Goal: Transaction & Acquisition: Purchase product/service

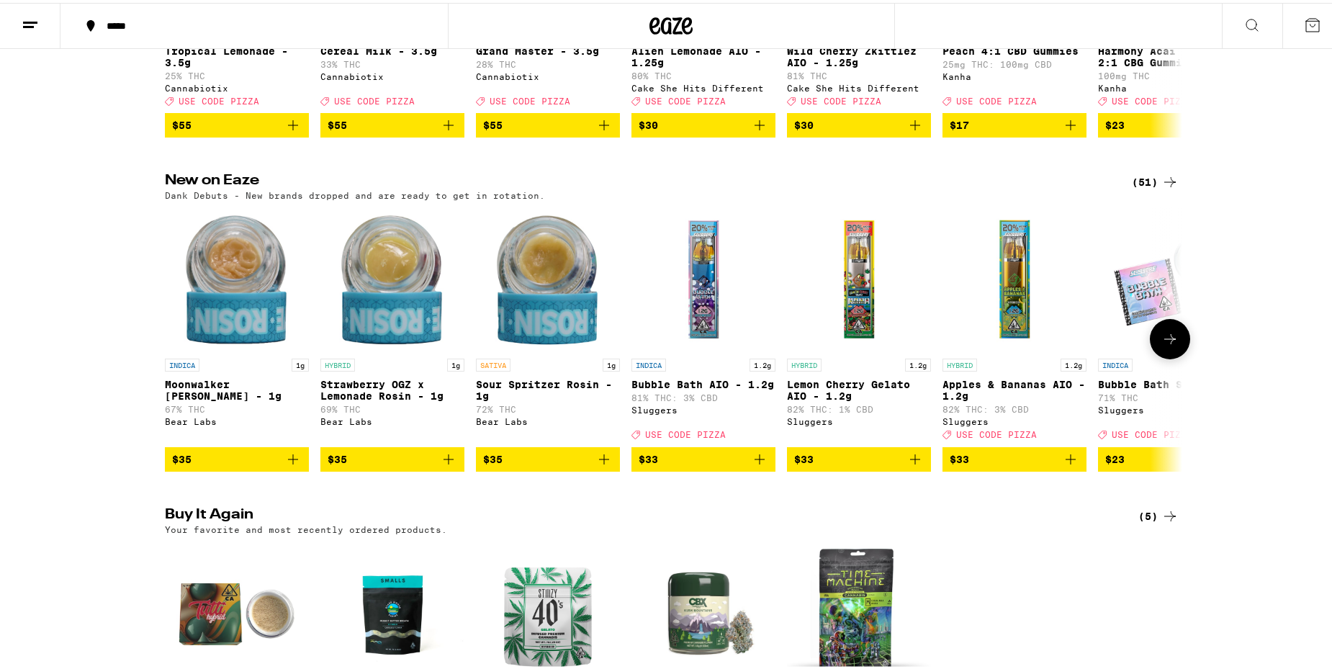
scroll to position [360, 0]
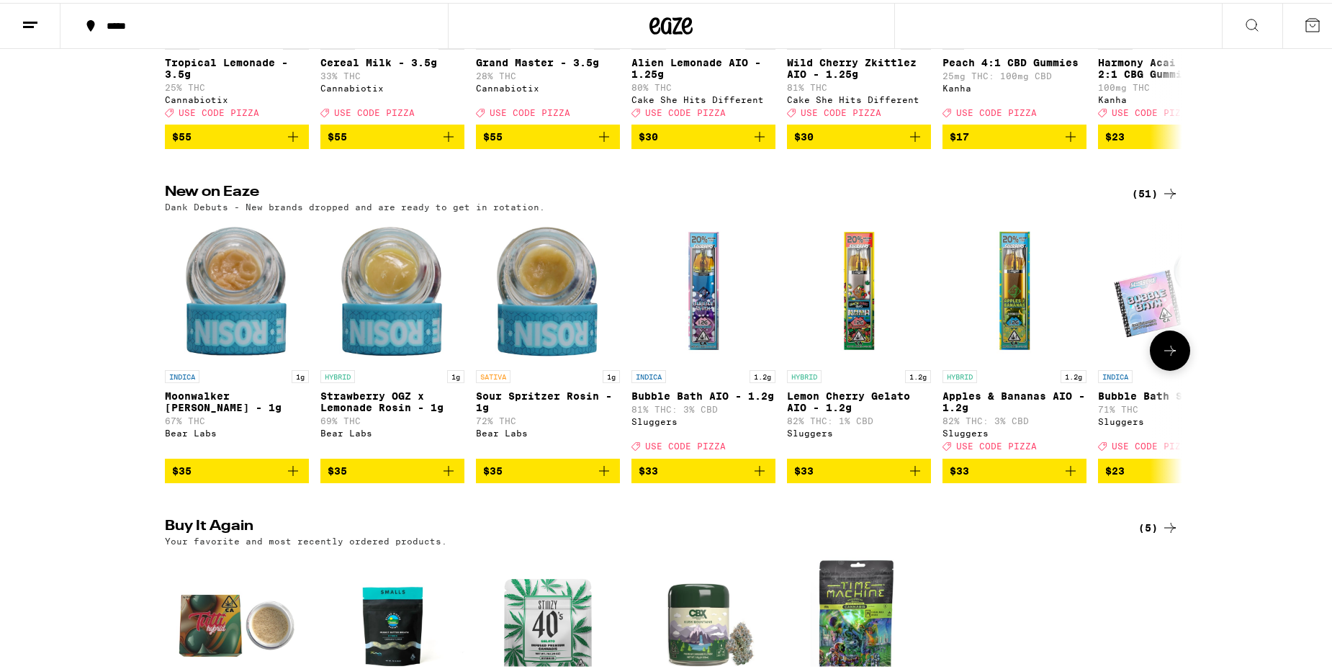
click at [1162, 356] on icon at bounding box center [1170, 347] width 17 height 17
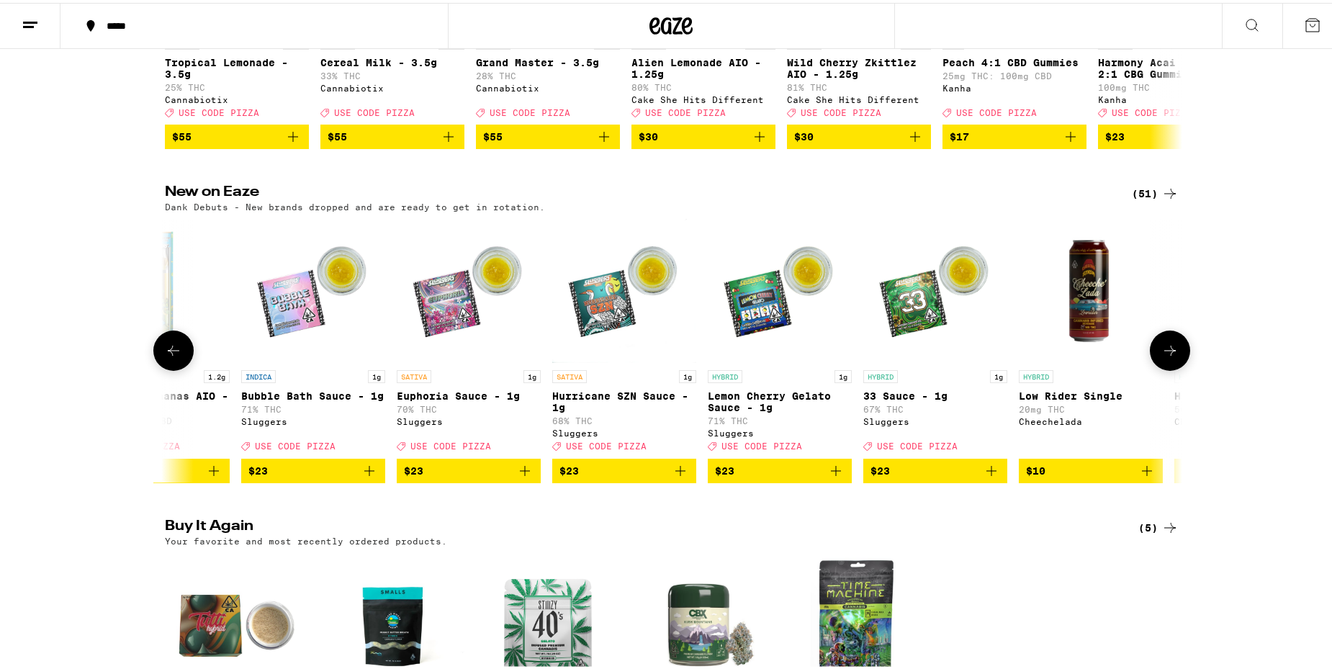
click at [1162, 356] on icon at bounding box center [1170, 347] width 17 height 17
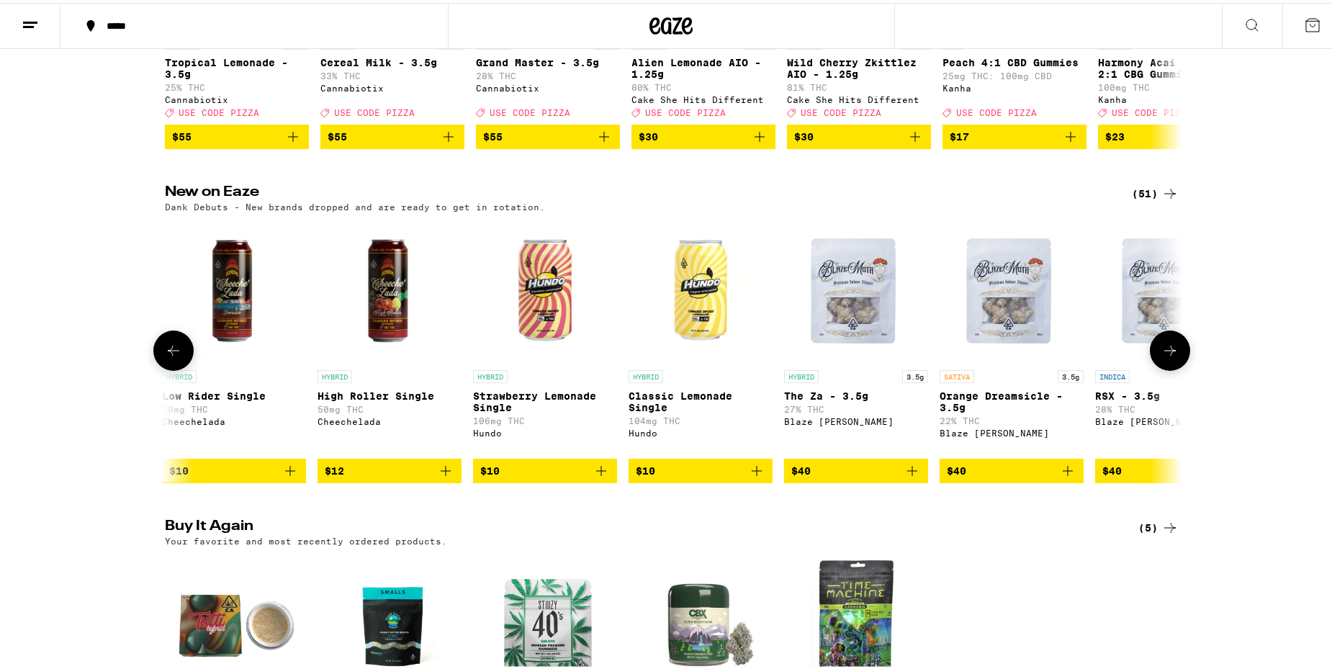
click at [1162, 356] on icon at bounding box center [1170, 347] width 17 height 17
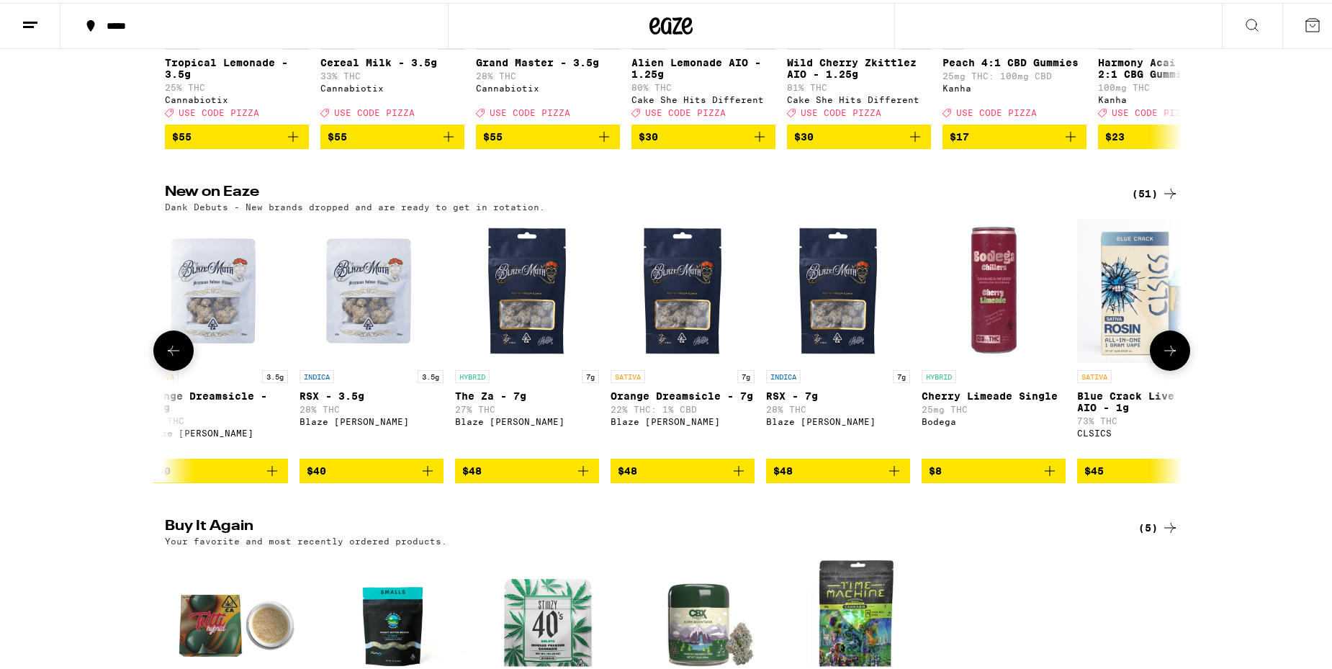
scroll to position [0, 2571]
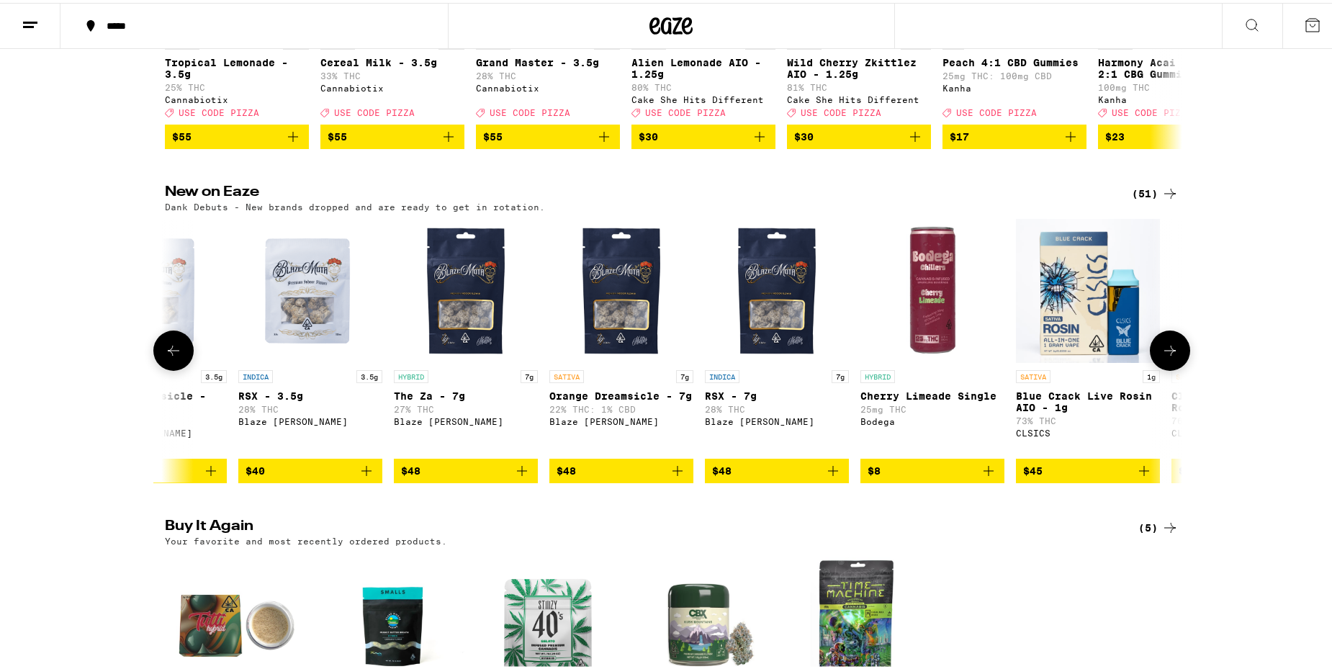
click at [1162, 356] on icon at bounding box center [1170, 347] width 17 height 17
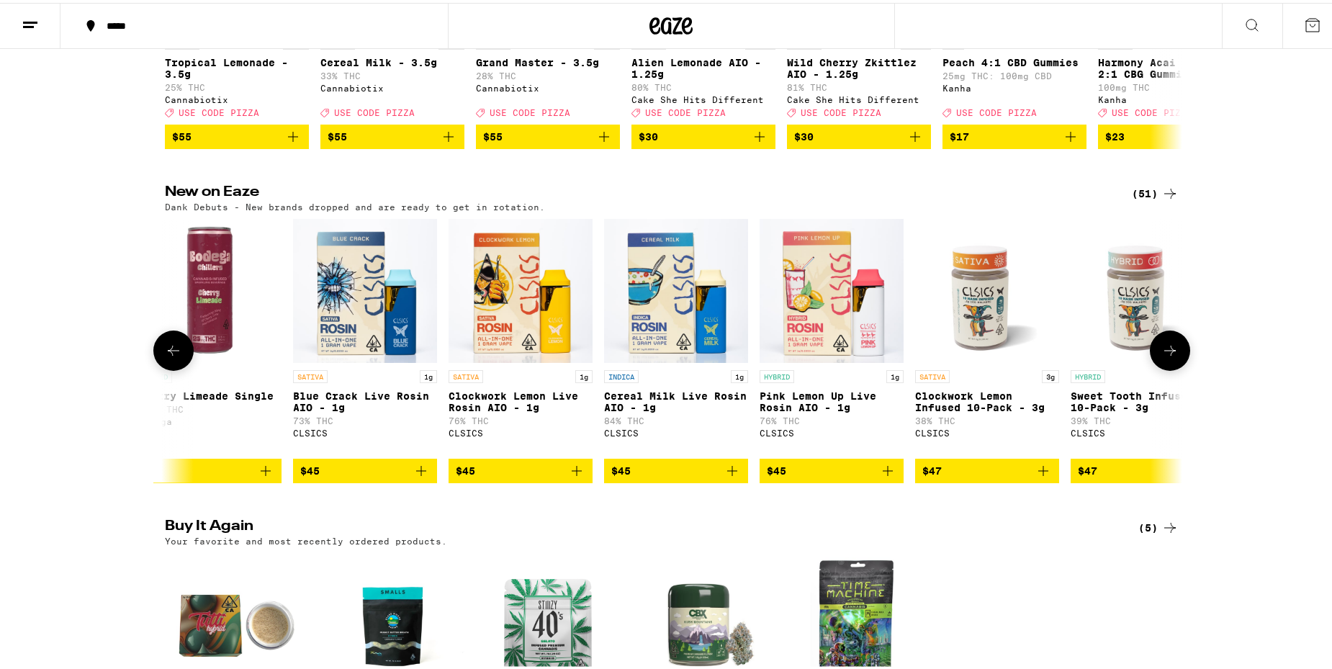
scroll to position [0, 3428]
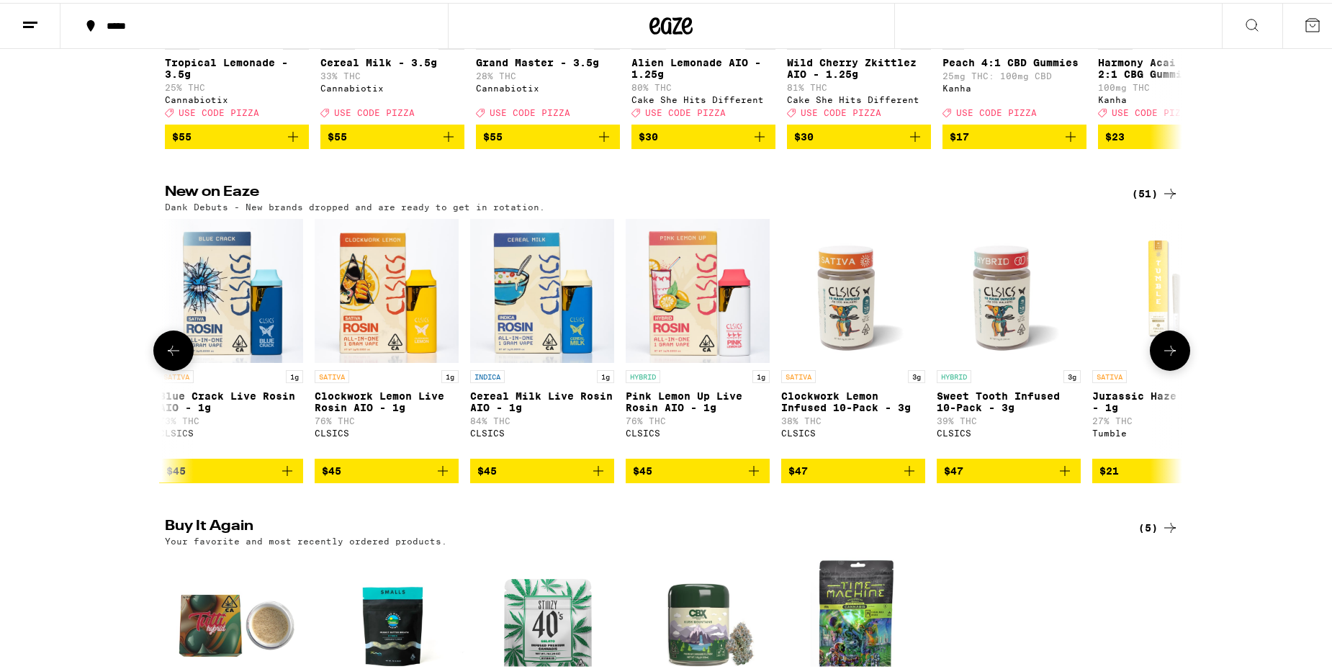
click at [1162, 356] on icon at bounding box center [1170, 347] width 17 height 17
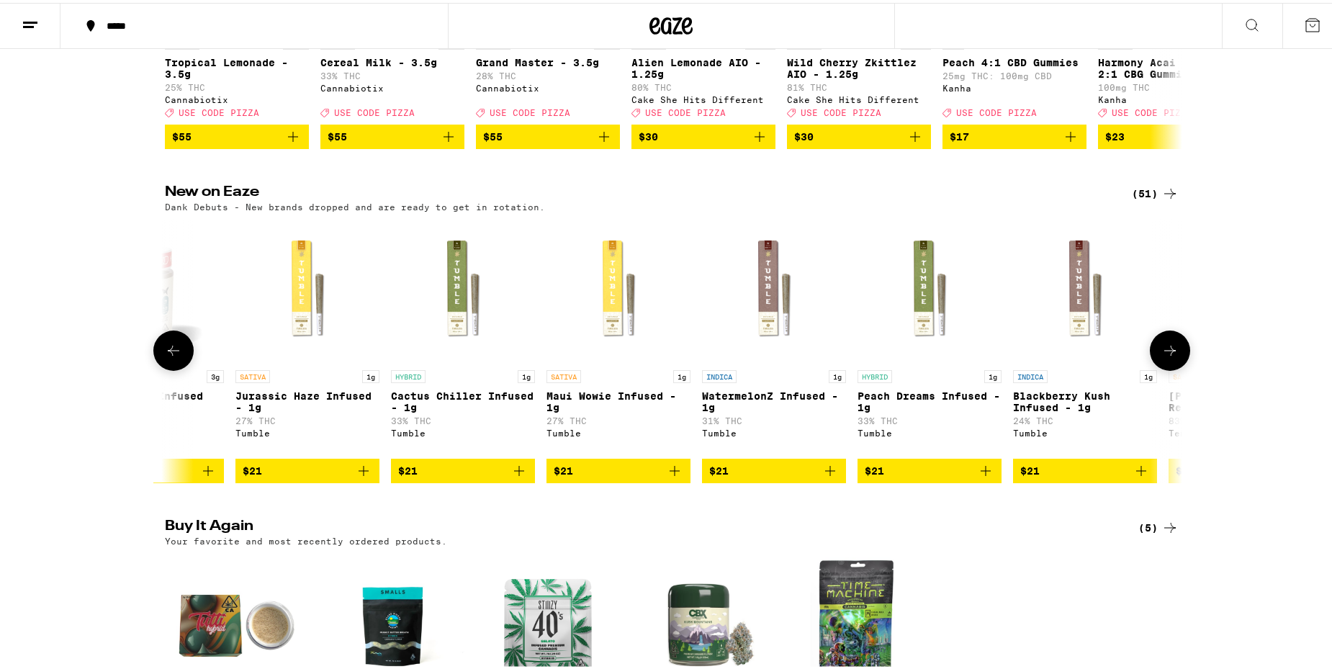
click at [1162, 356] on icon at bounding box center [1170, 347] width 17 height 17
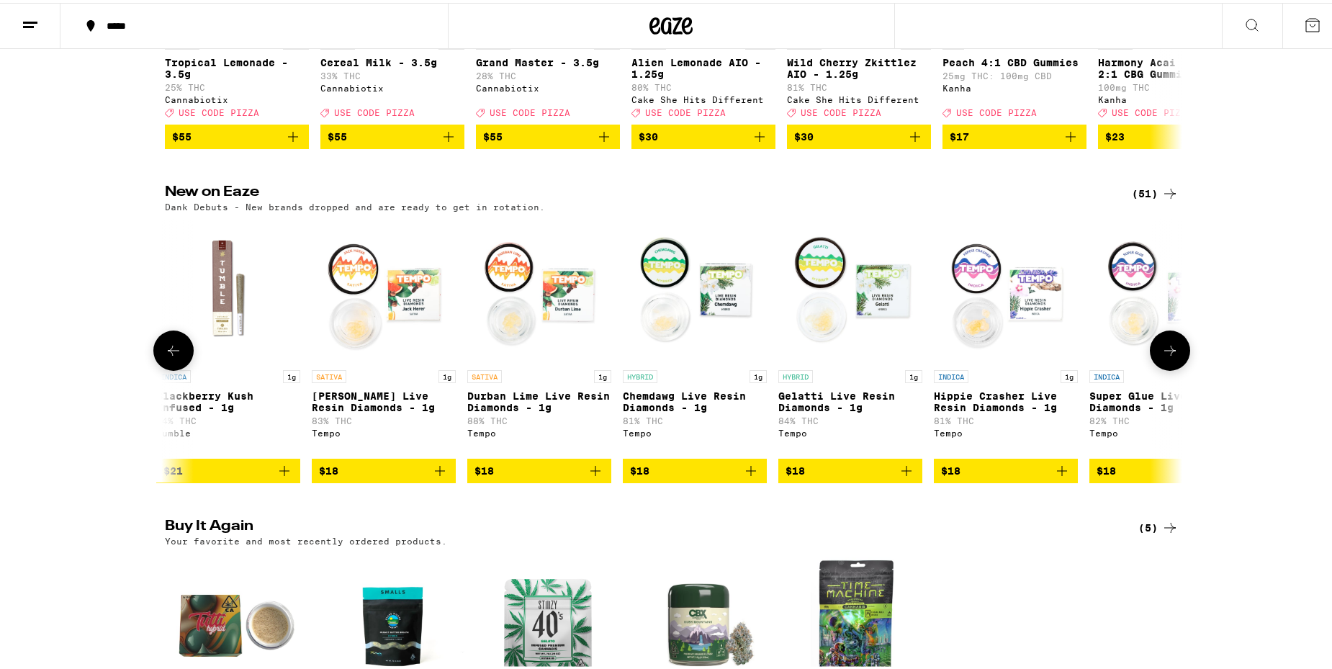
click at [1162, 356] on icon at bounding box center [1170, 347] width 17 height 17
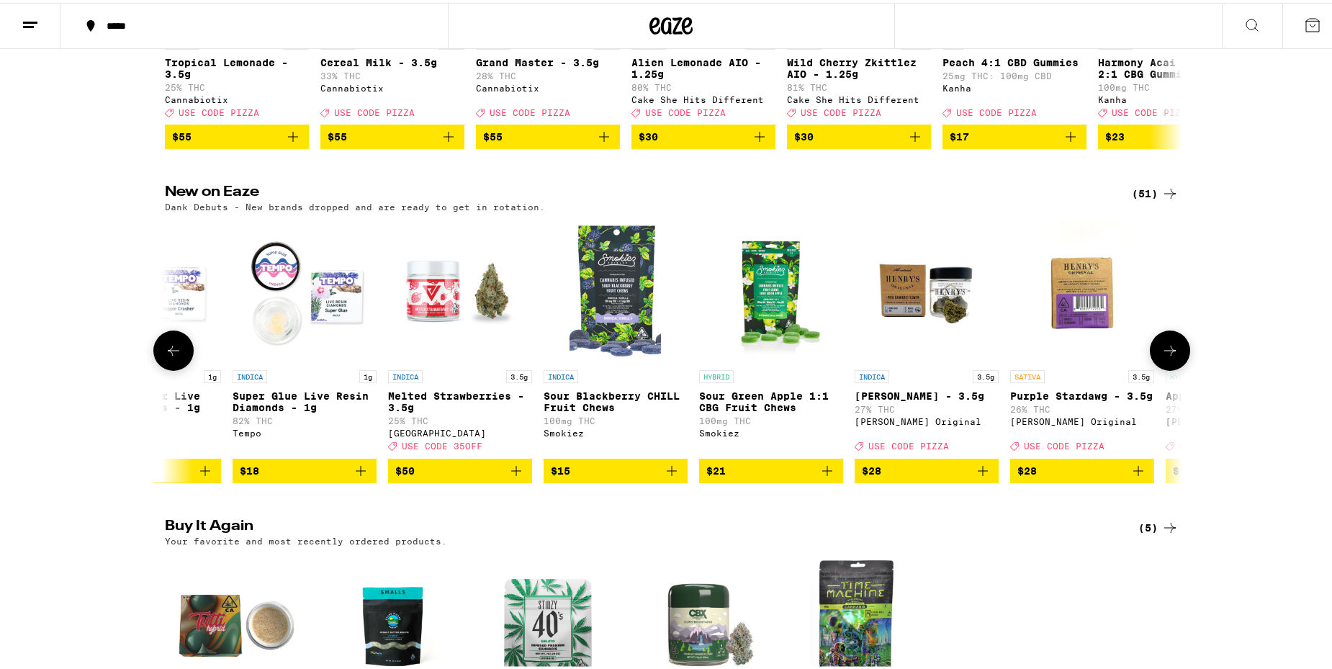
click at [1162, 356] on icon at bounding box center [1170, 347] width 17 height 17
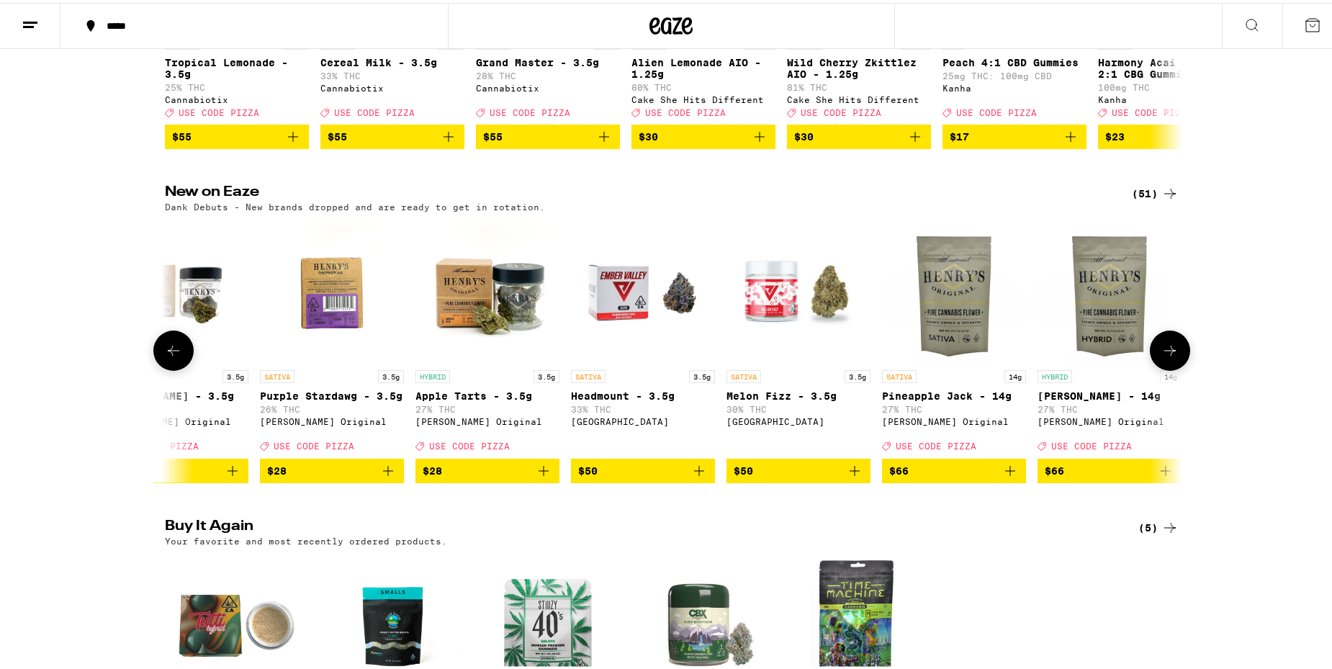
scroll to position [0, 6856]
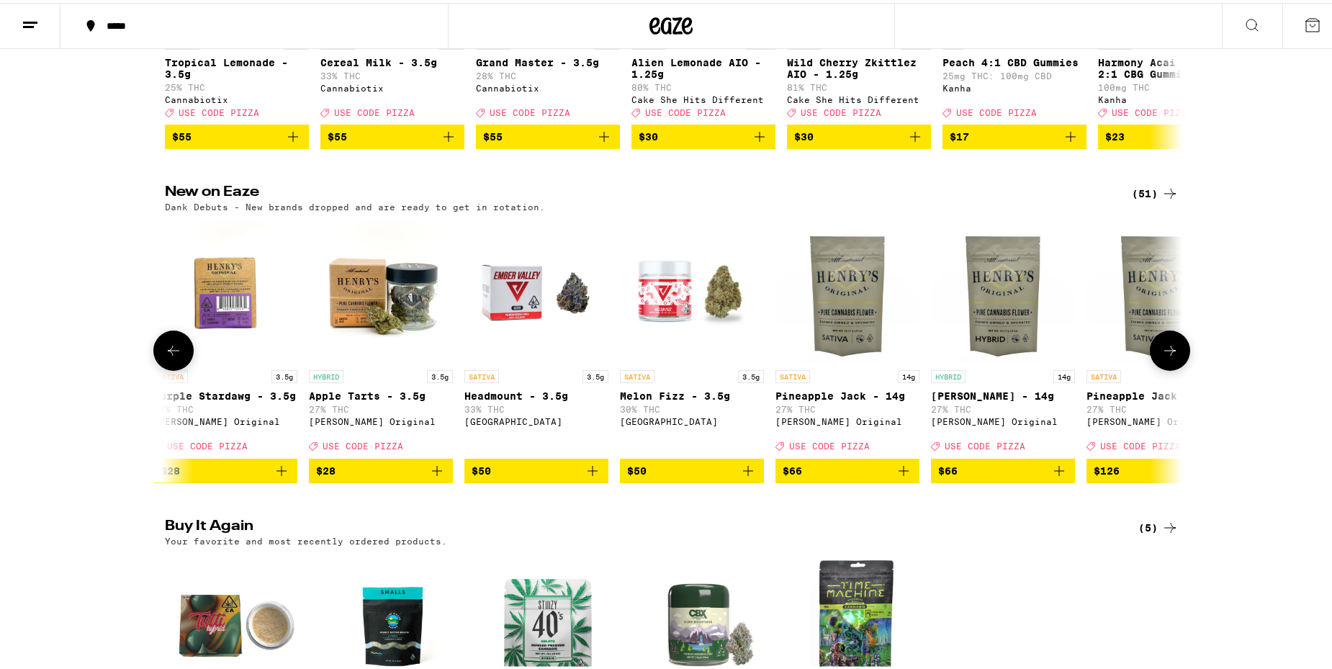
click at [1162, 356] on icon at bounding box center [1170, 347] width 17 height 17
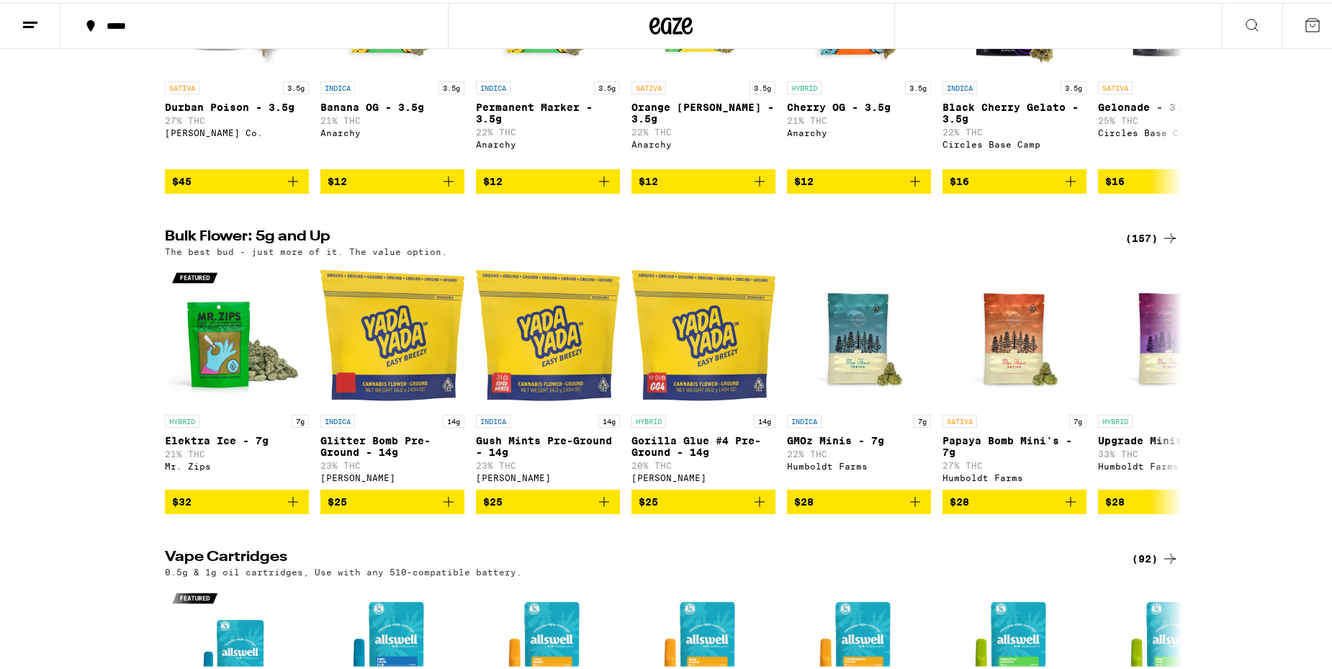
scroll to position [1490, 0]
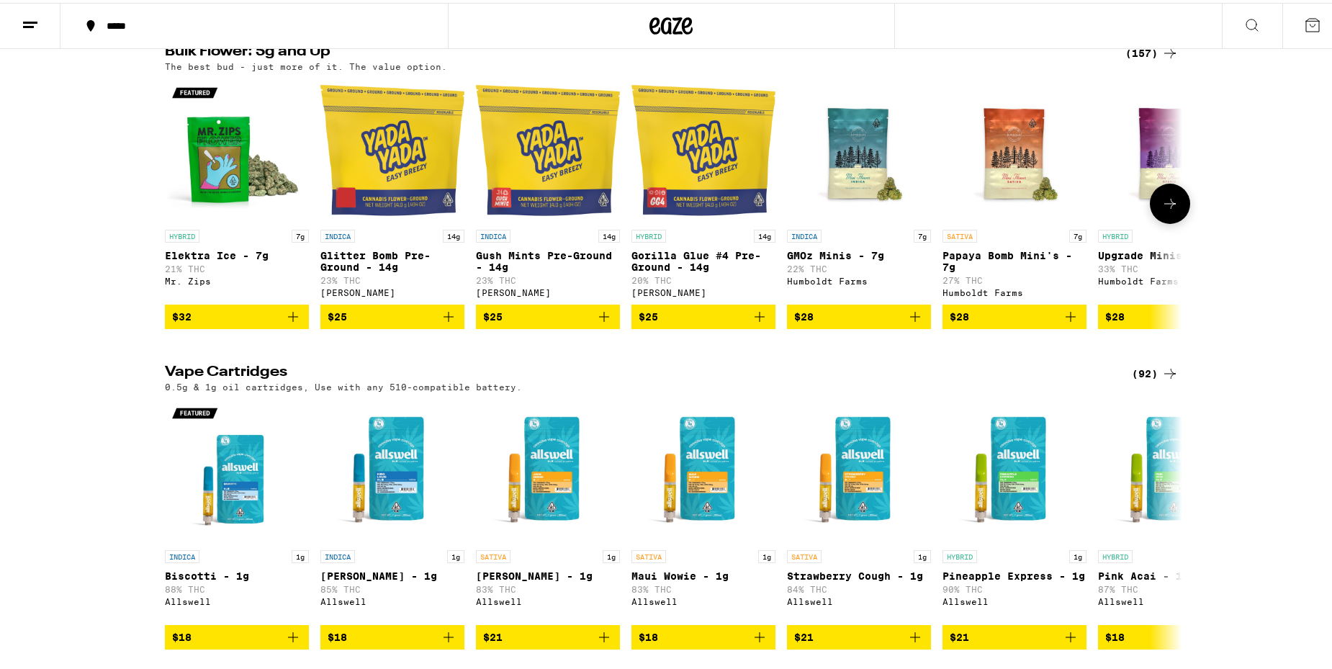
click at [1169, 210] on icon at bounding box center [1170, 200] width 17 height 17
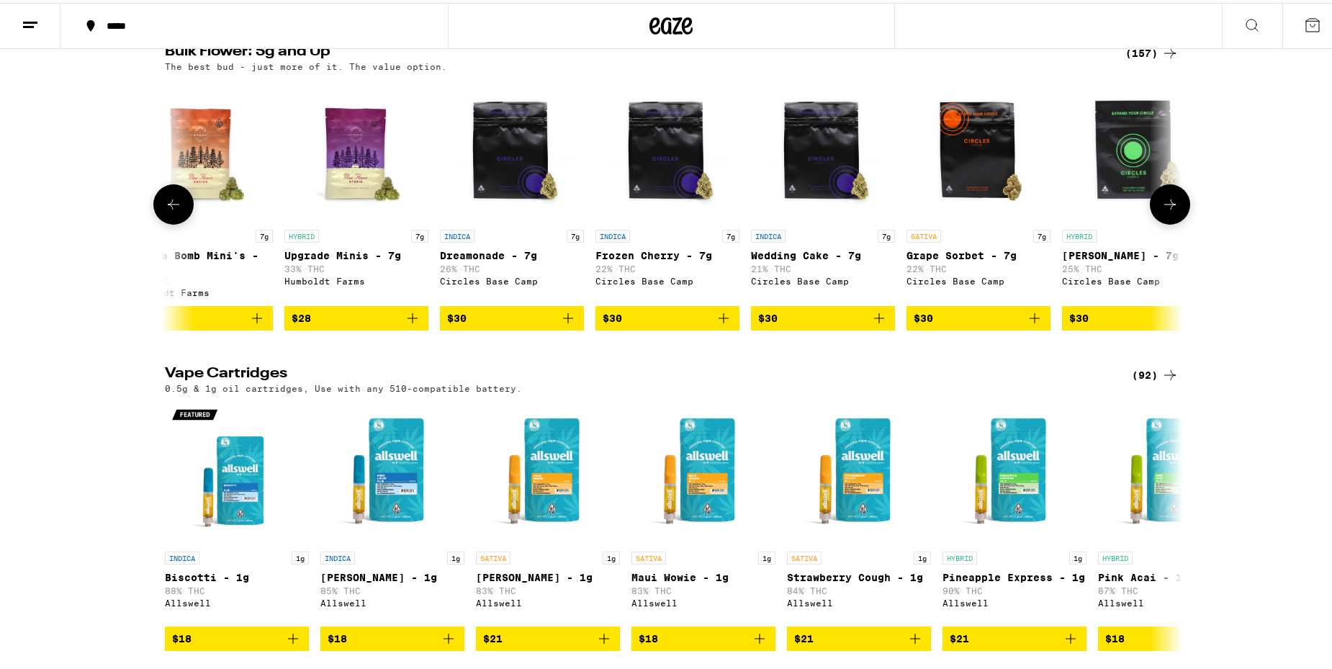
click at [1169, 210] on icon at bounding box center [1170, 201] width 17 height 17
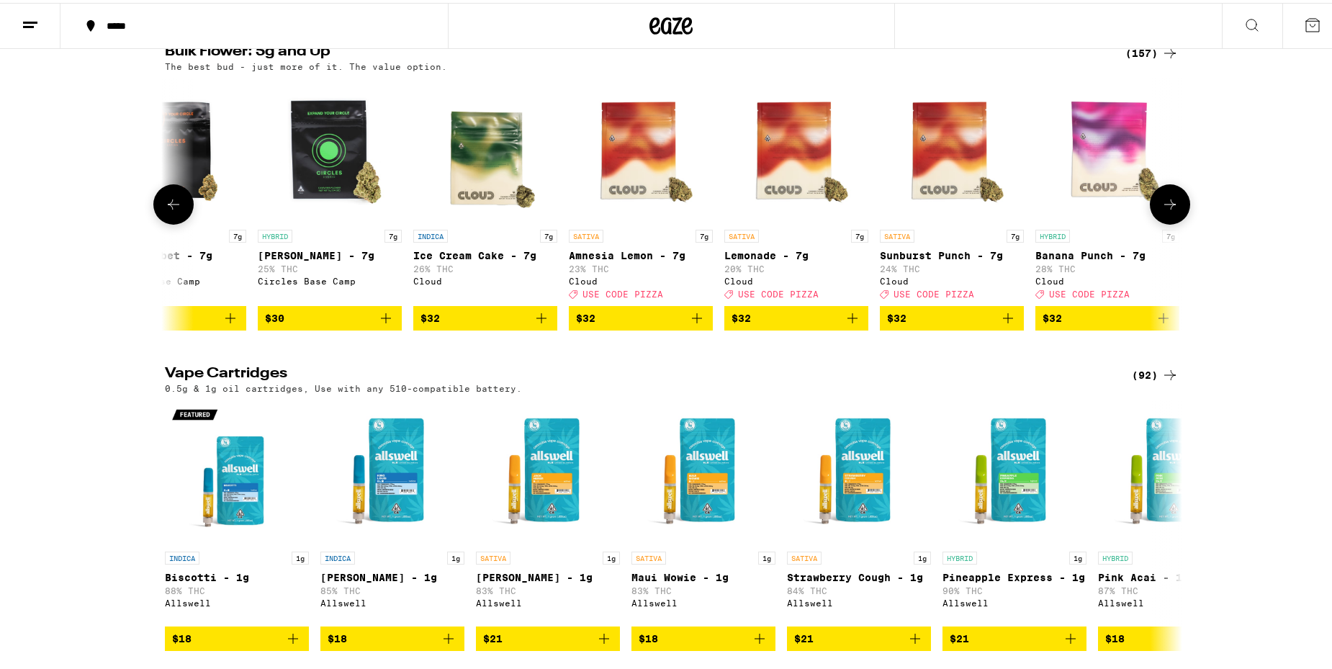
click at [1169, 210] on icon at bounding box center [1170, 201] width 17 height 17
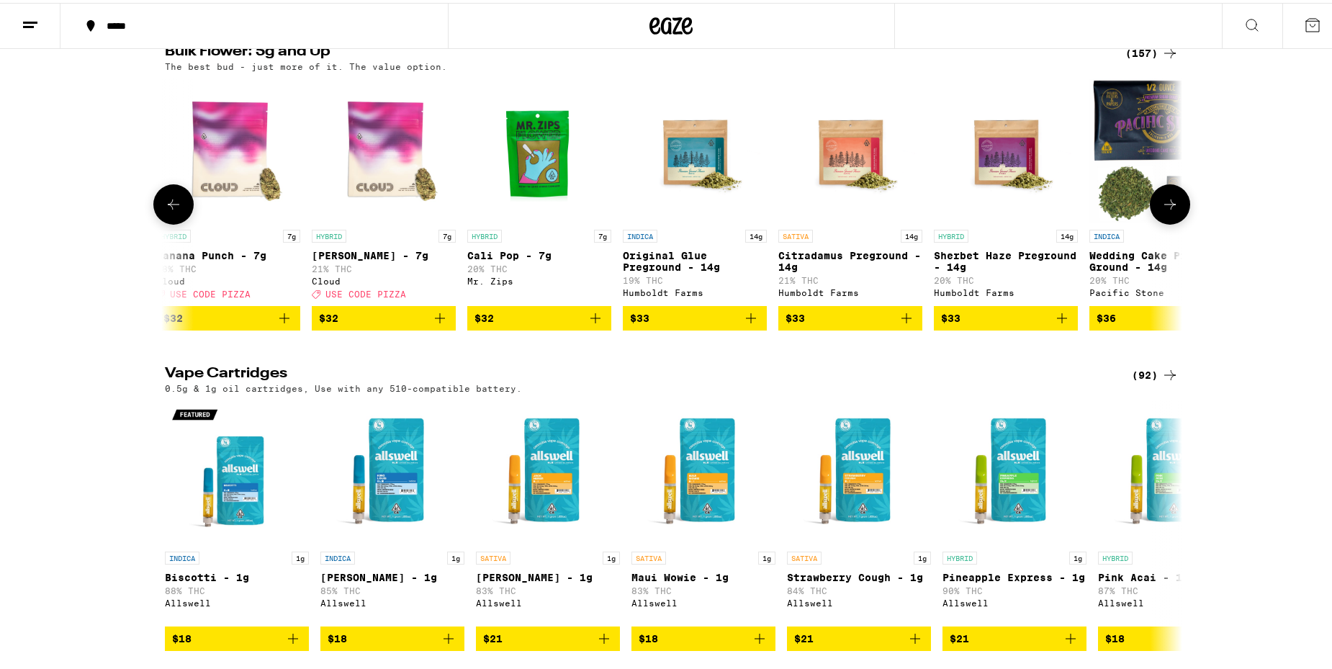
click at [1169, 210] on icon at bounding box center [1170, 201] width 17 height 17
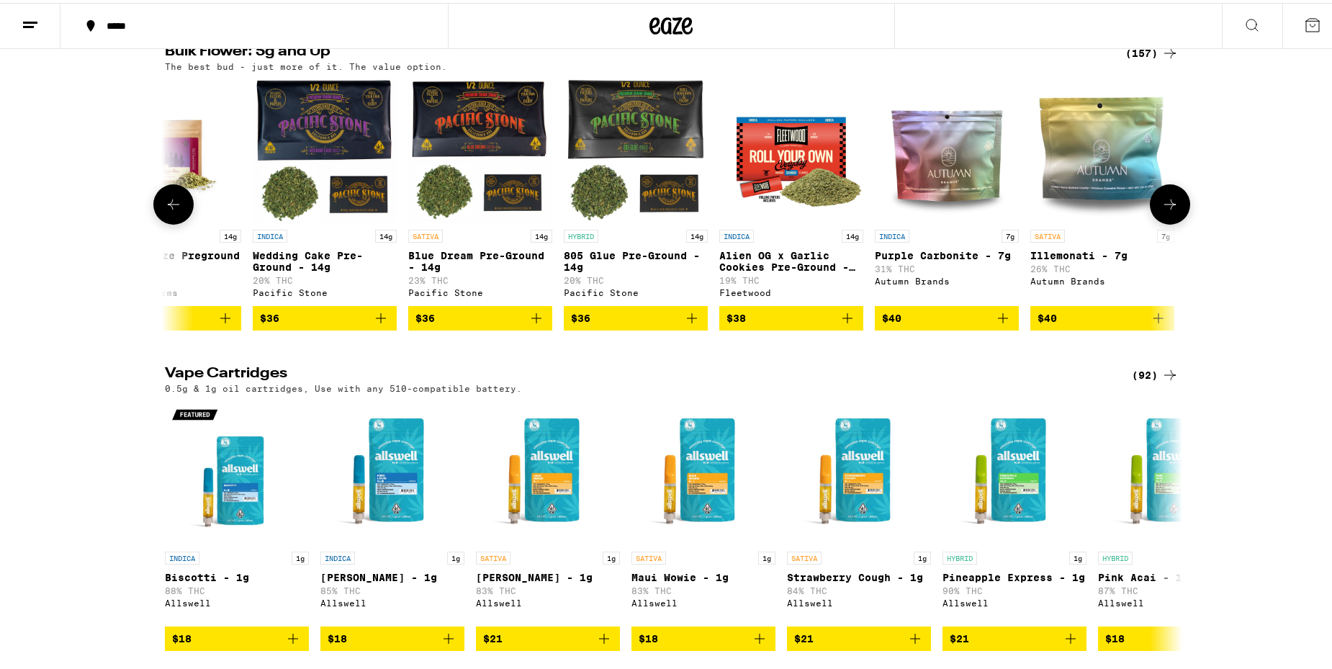
click at [1169, 210] on icon at bounding box center [1170, 201] width 17 height 17
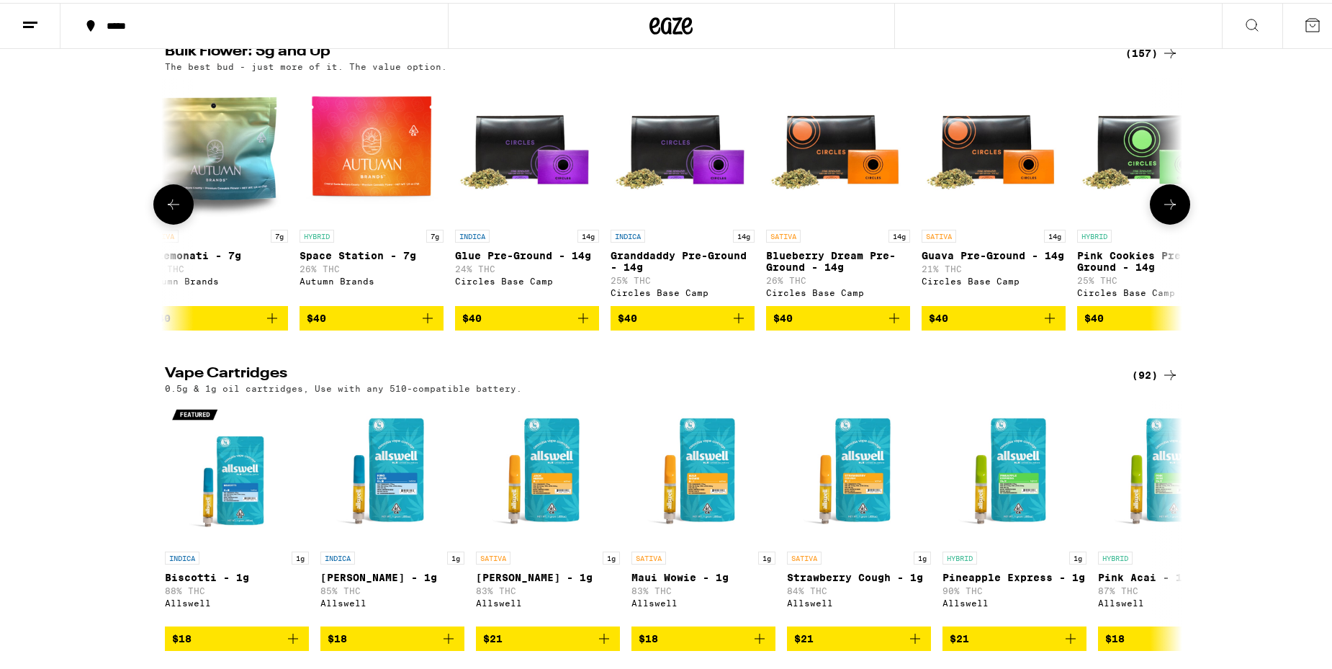
click at [1169, 210] on icon at bounding box center [1170, 201] width 17 height 17
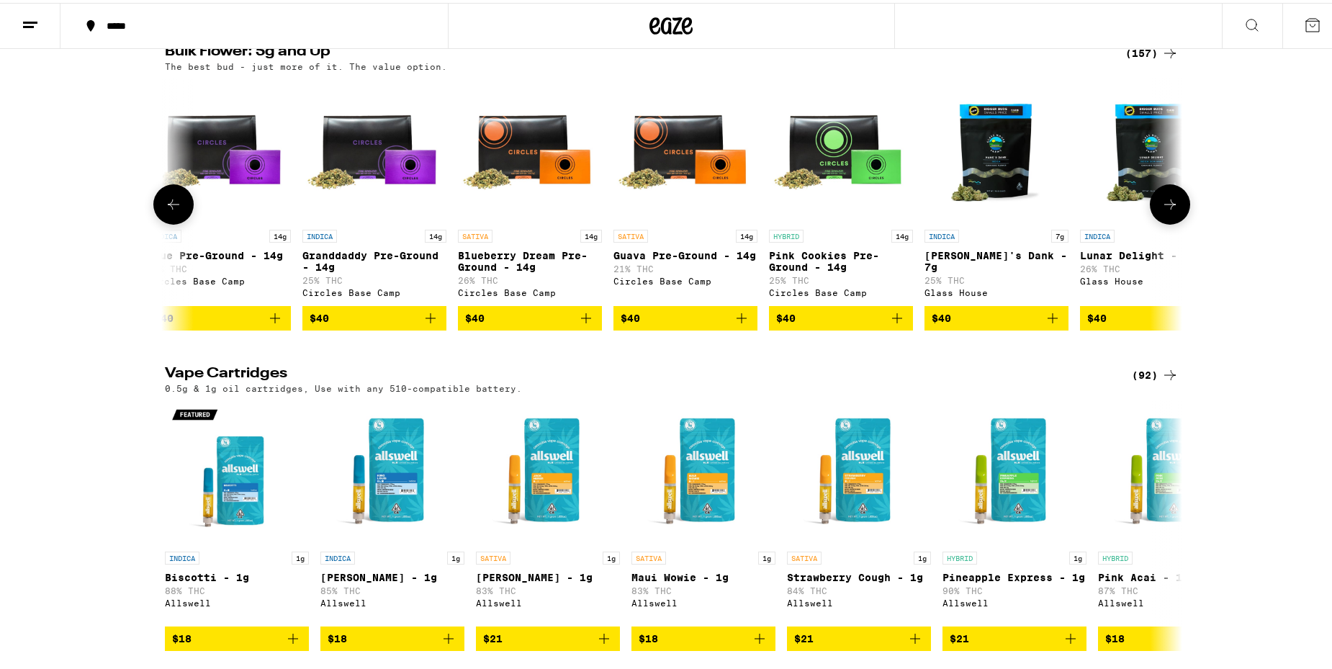
click at [1169, 210] on icon at bounding box center [1170, 201] width 17 height 17
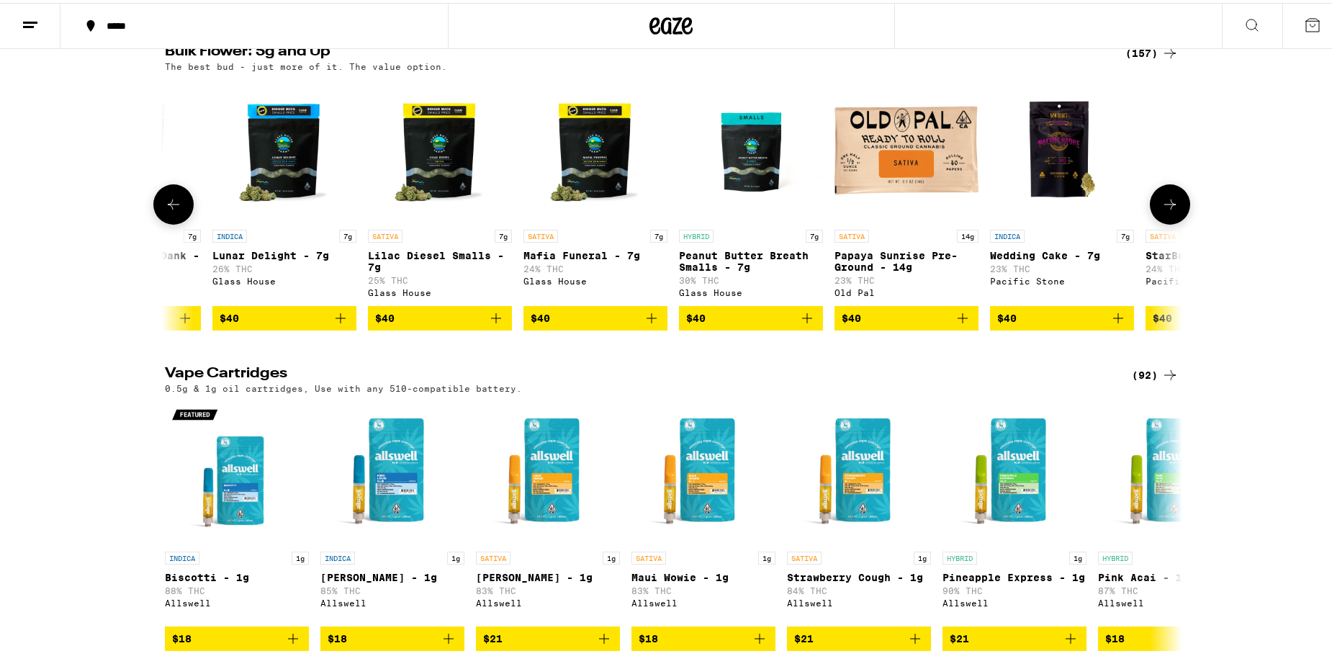
click at [1169, 210] on icon at bounding box center [1170, 201] width 17 height 17
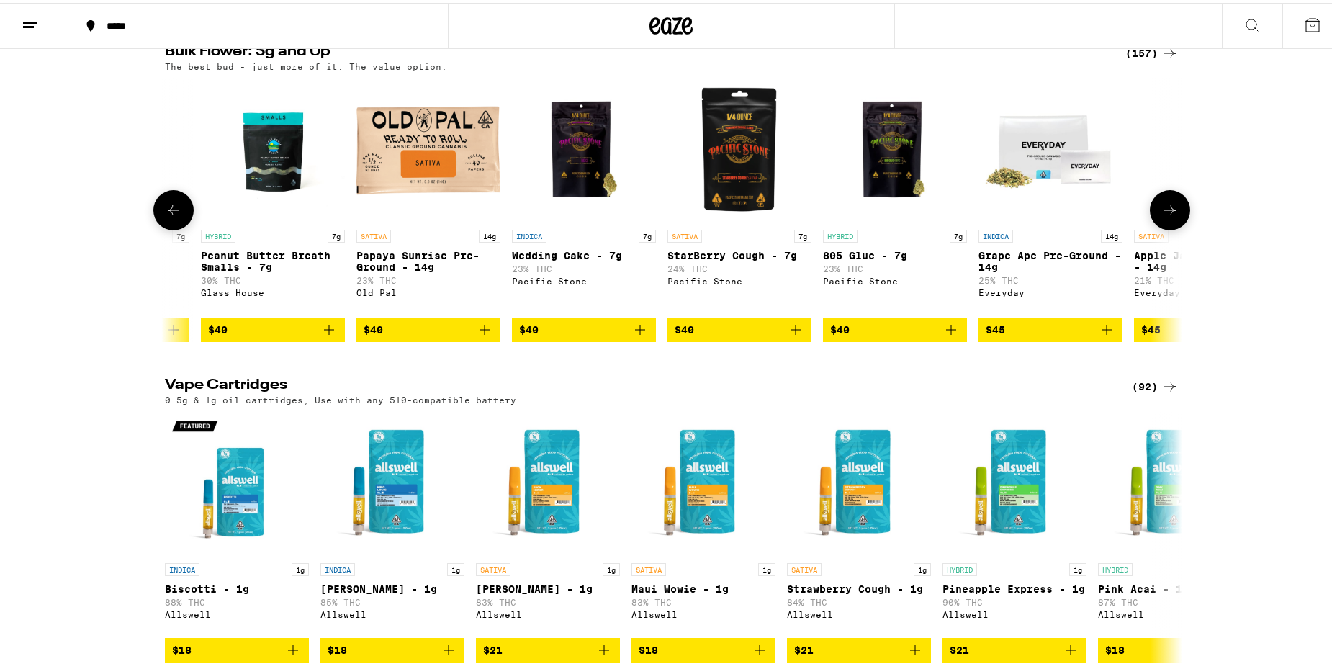
click at [1169, 228] on button at bounding box center [1170, 207] width 40 height 40
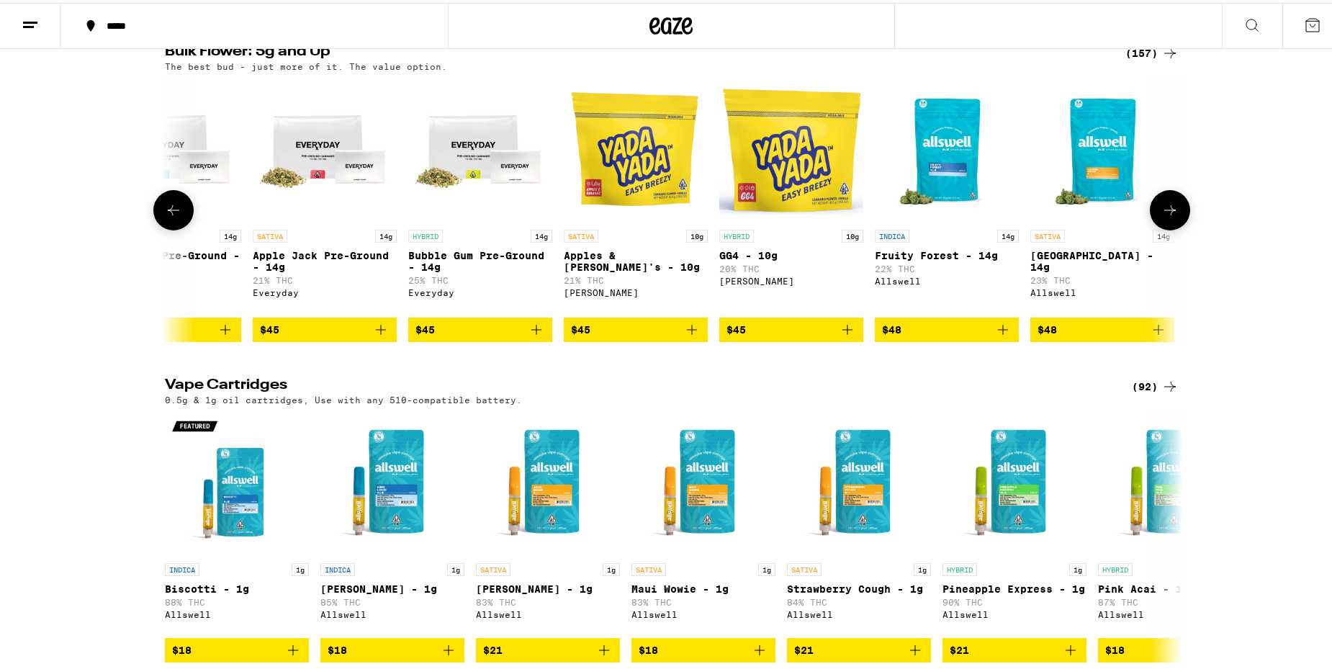
click at [1170, 216] on icon at bounding box center [1170, 207] width 17 height 17
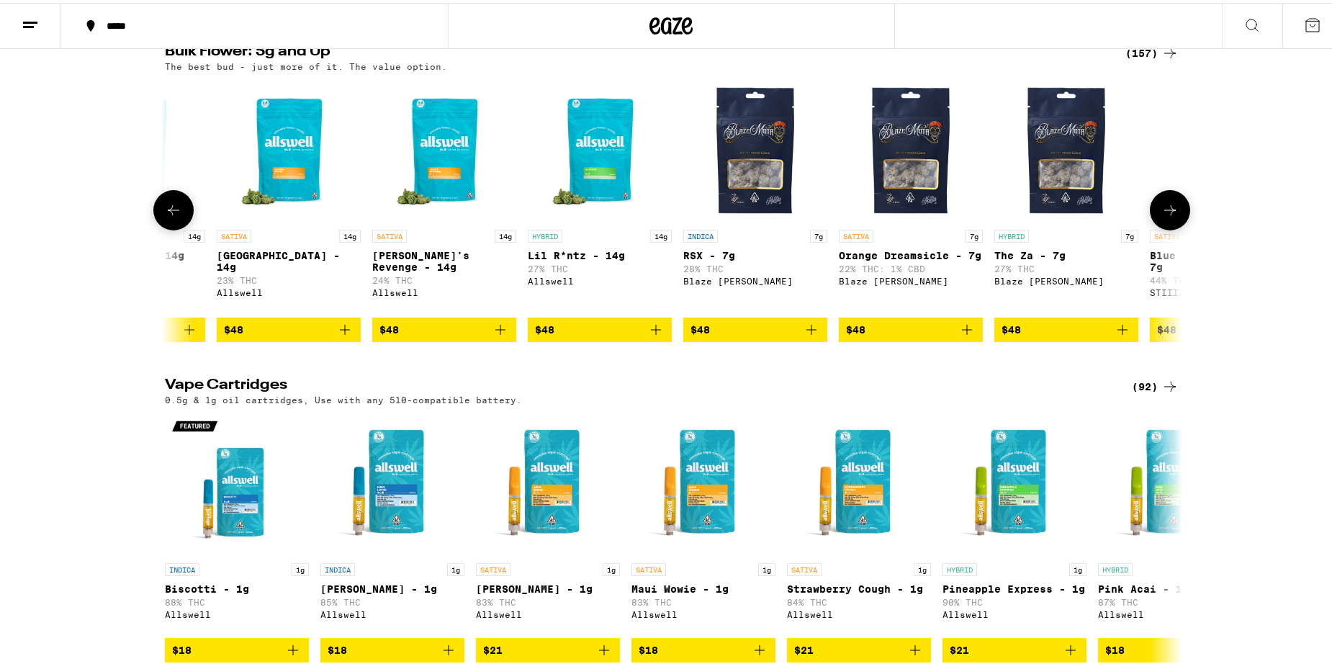
scroll to position [0, 7613]
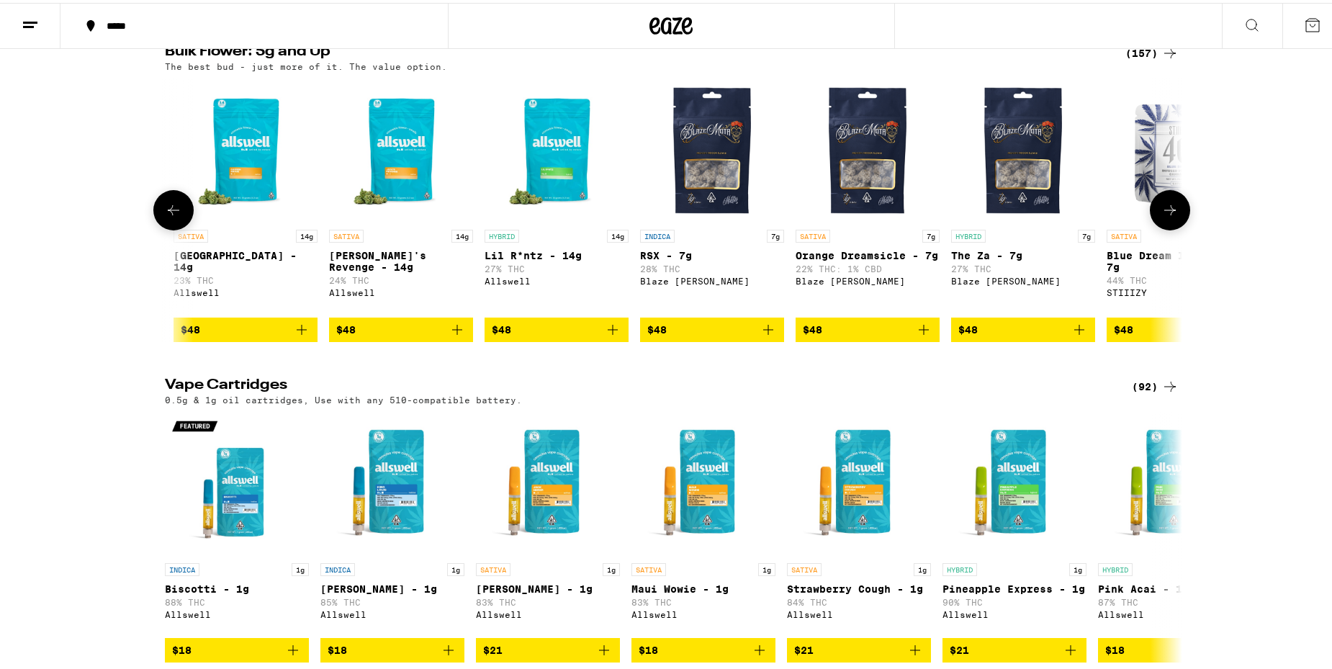
click at [1170, 216] on icon at bounding box center [1170, 207] width 17 height 17
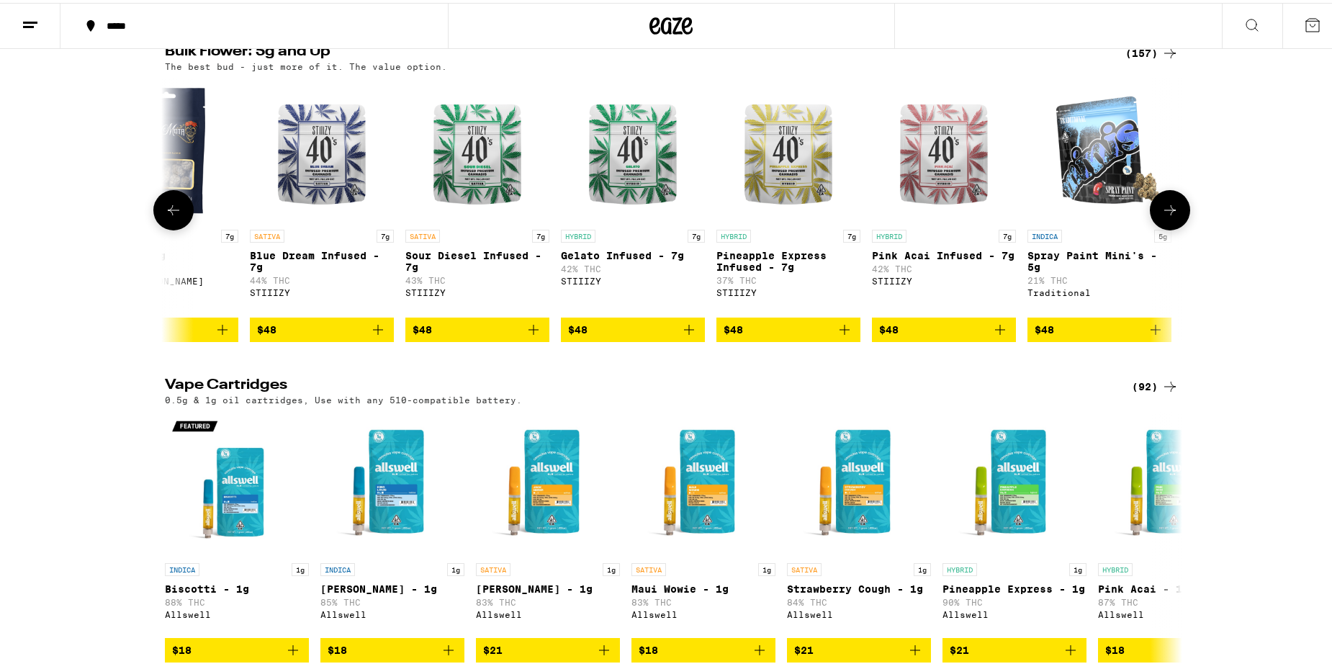
click at [1170, 216] on icon at bounding box center [1170, 207] width 17 height 17
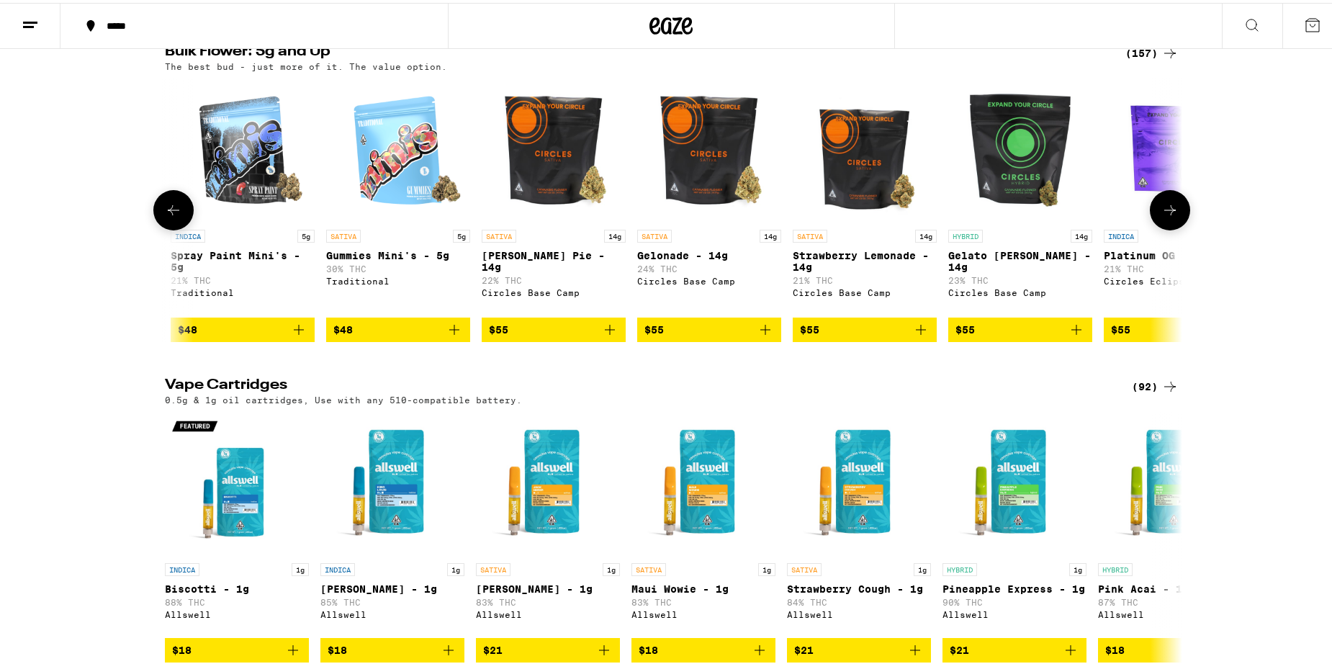
click at [1170, 216] on icon at bounding box center [1170, 207] width 17 height 17
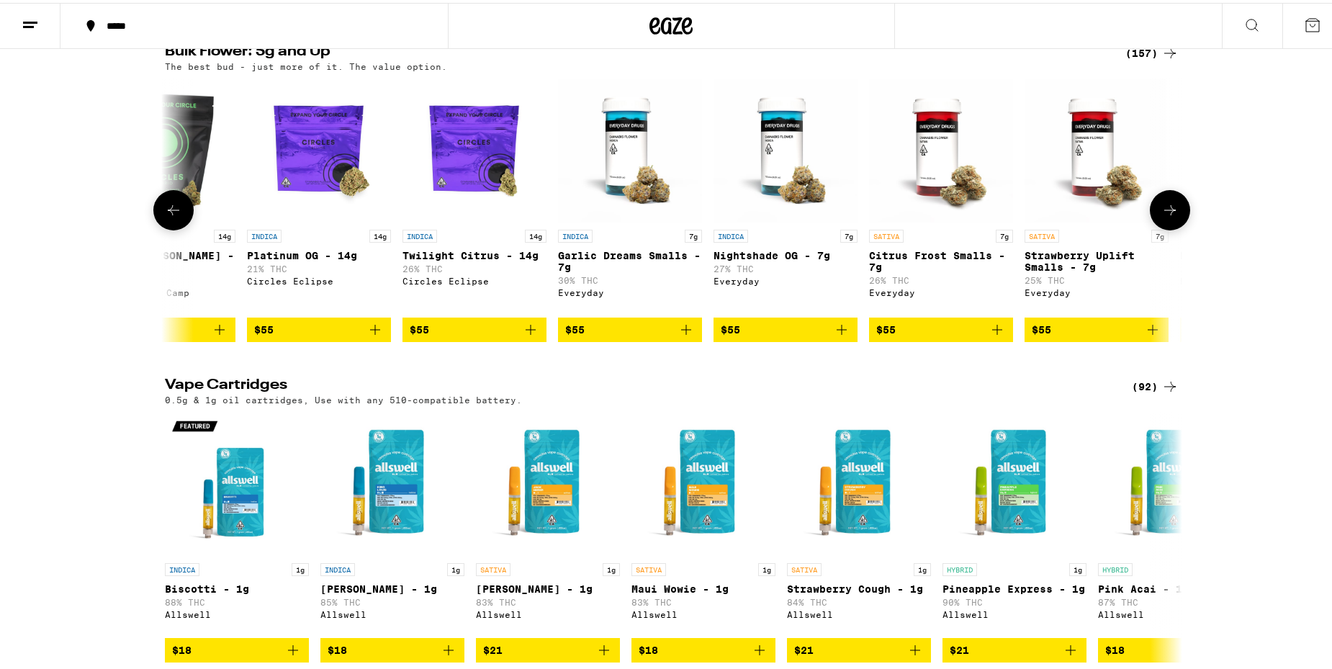
click at [1170, 216] on icon at bounding box center [1170, 207] width 17 height 17
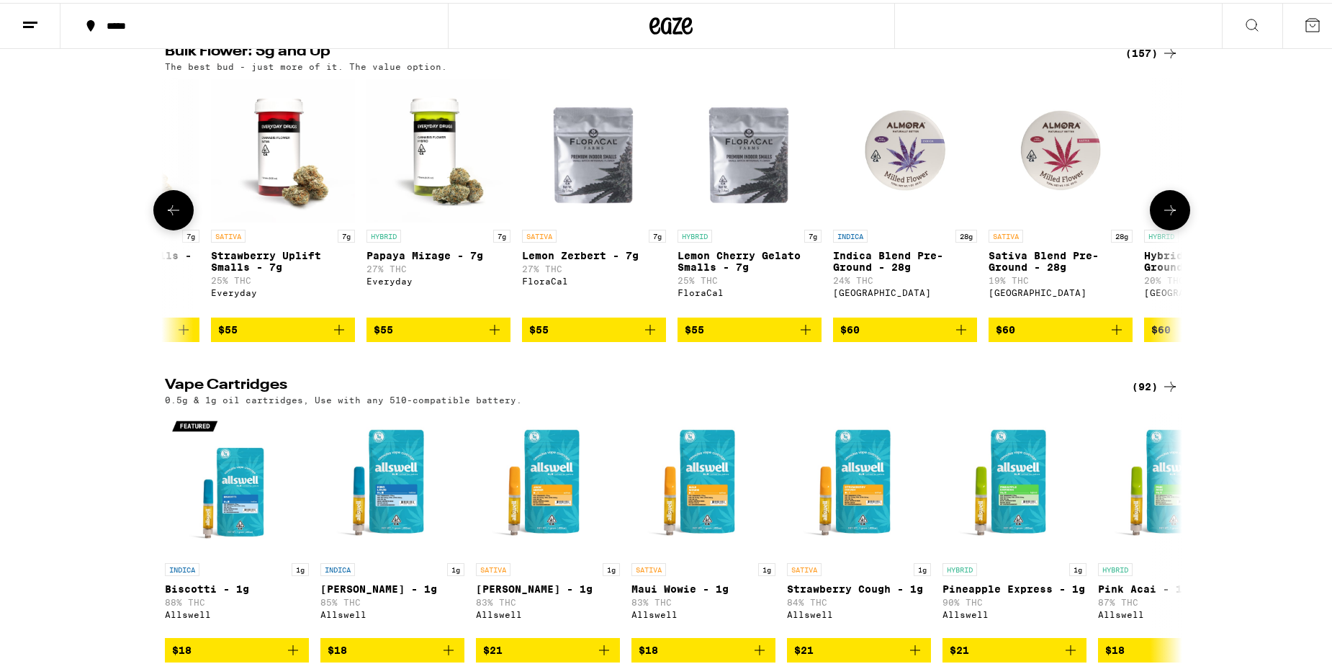
scroll to position [0, 11041]
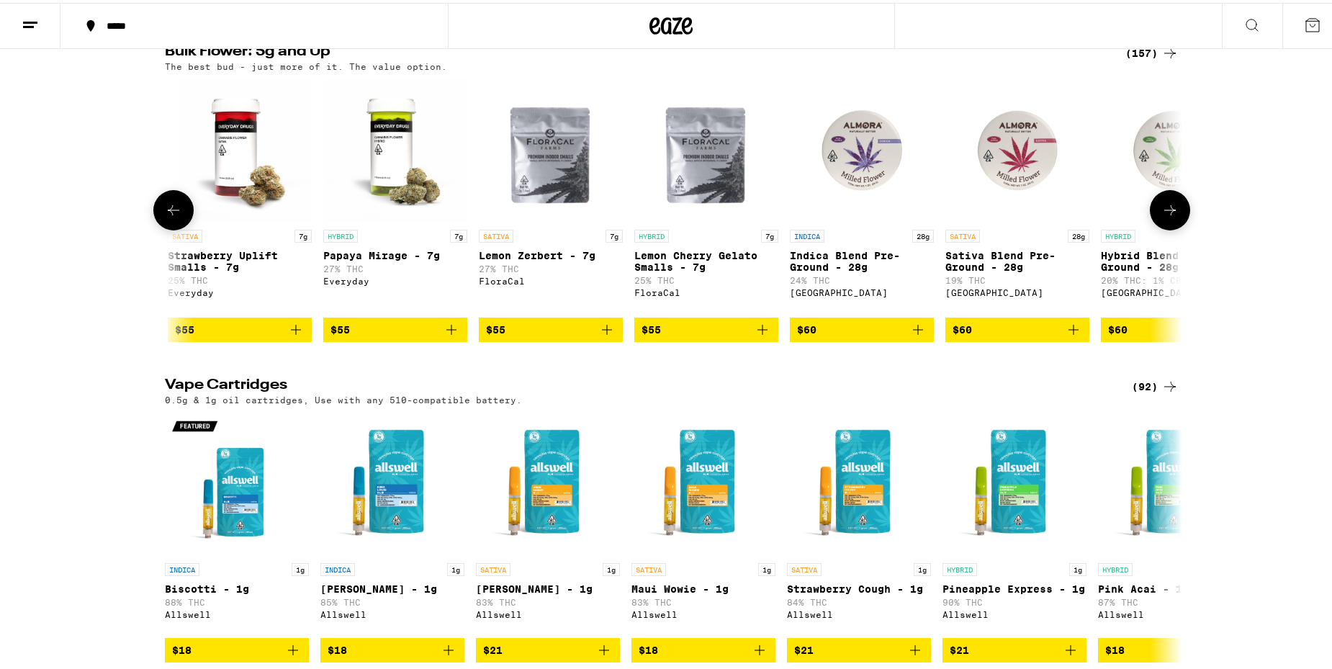
click at [1170, 216] on icon at bounding box center [1170, 207] width 17 height 17
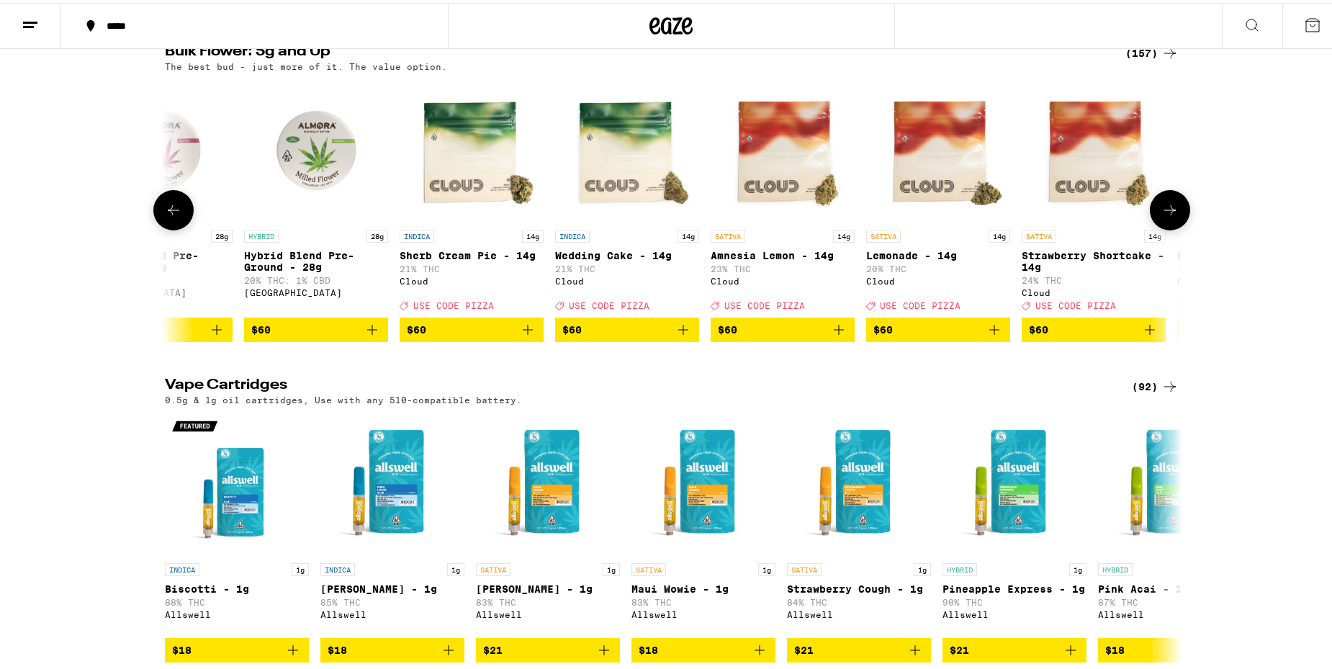
click at [1170, 216] on icon at bounding box center [1170, 207] width 17 height 17
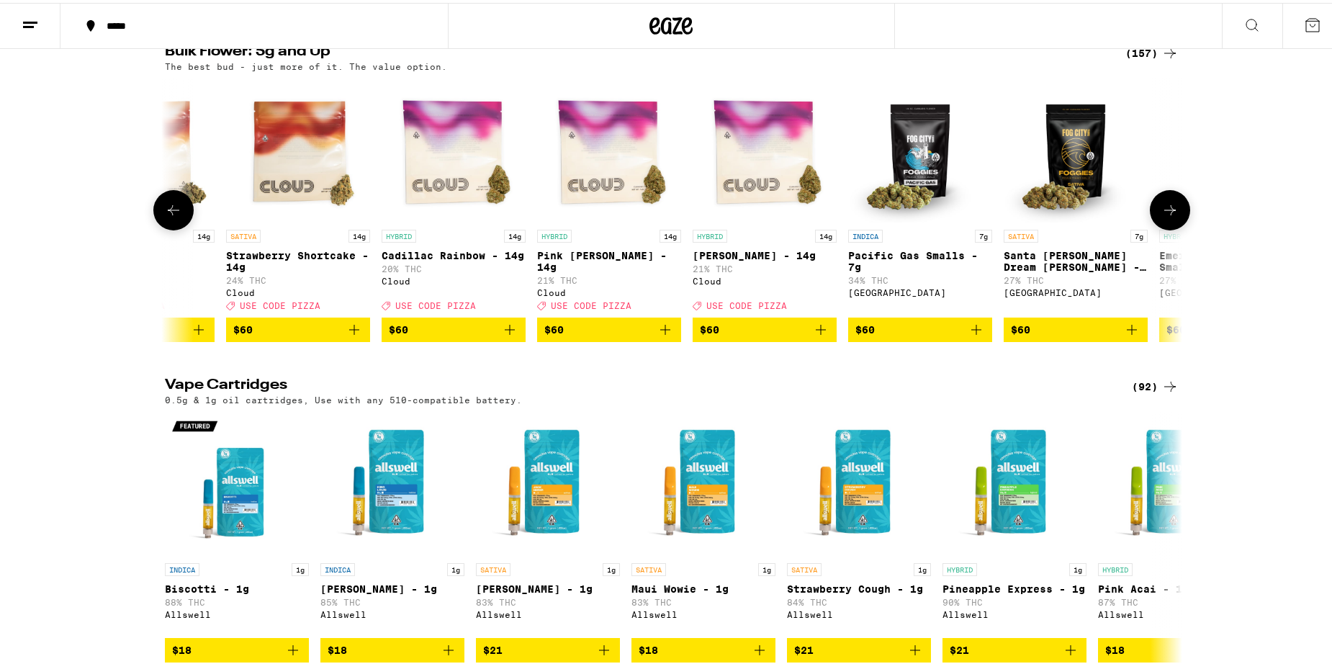
scroll to position [0, 12755]
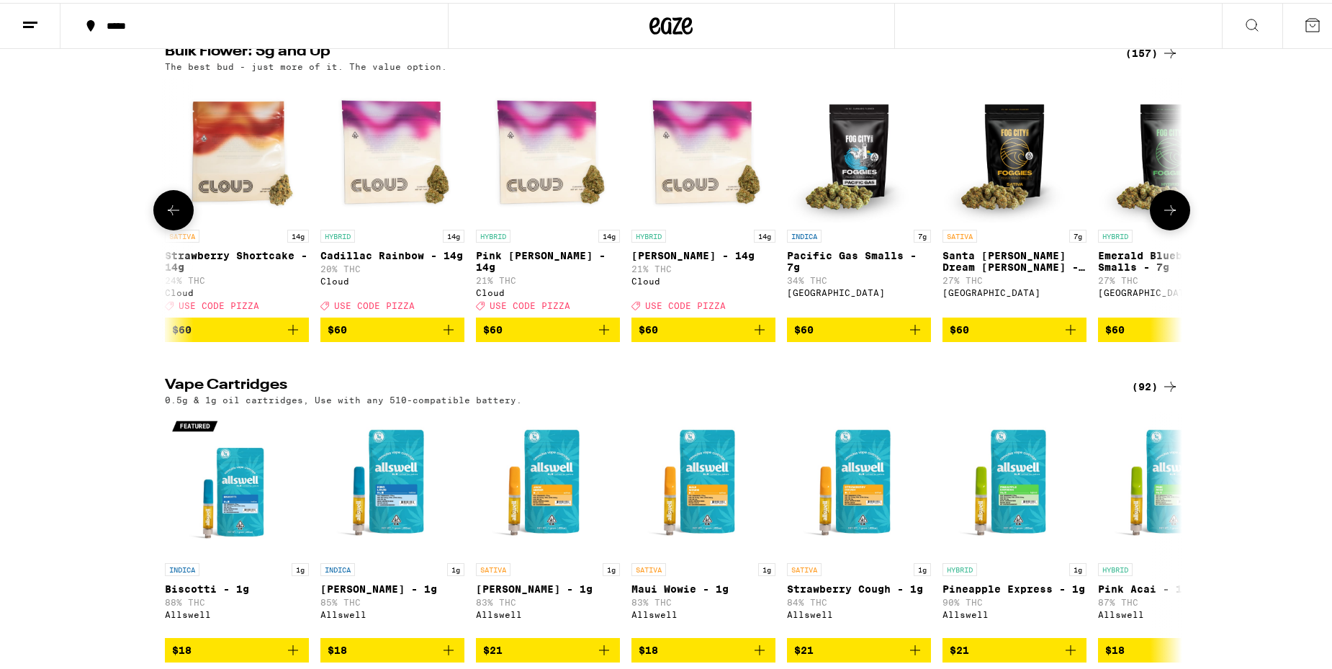
click at [1170, 216] on icon at bounding box center [1170, 207] width 17 height 17
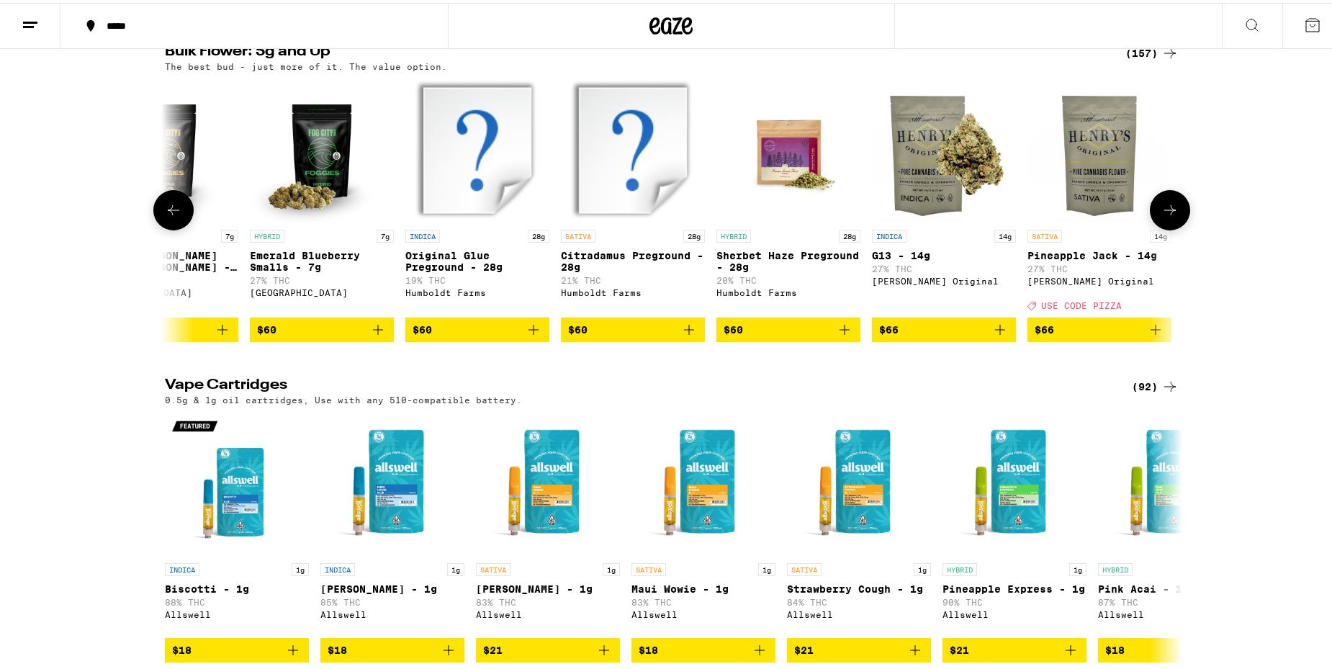
scroll to position [0, 13612]
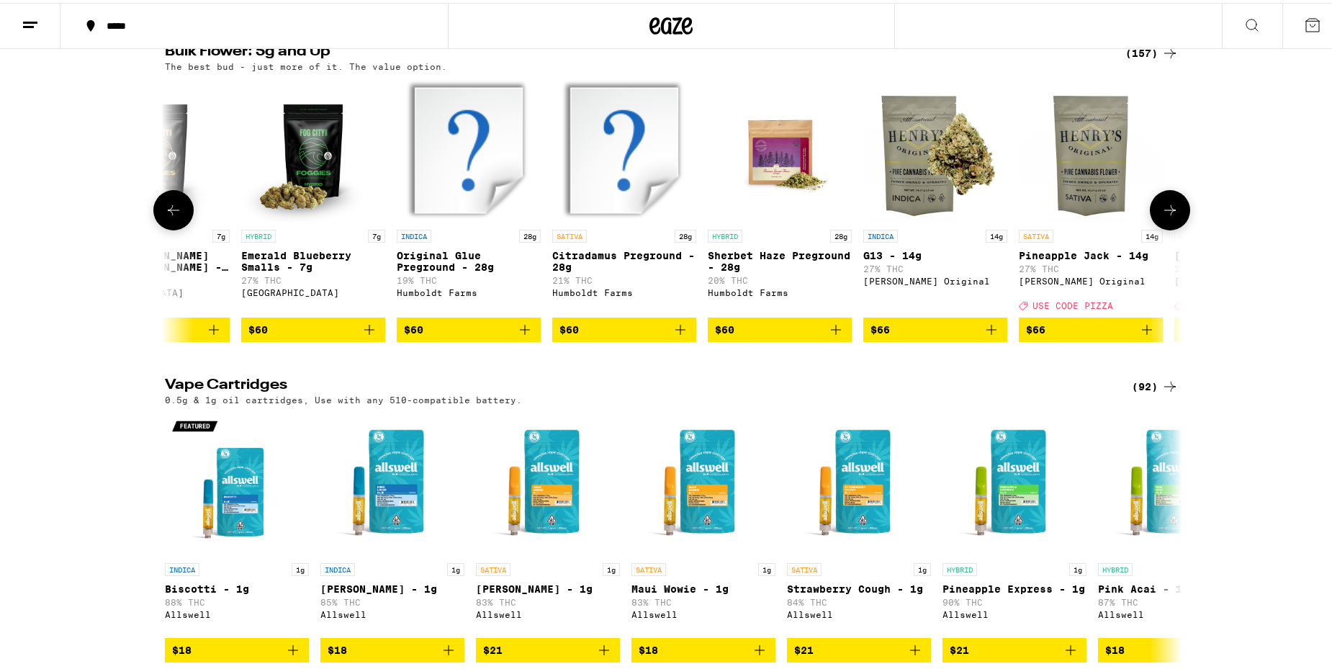
click at [1170, 216] on icon at bounding box center [1170, 207] width 17 height 17
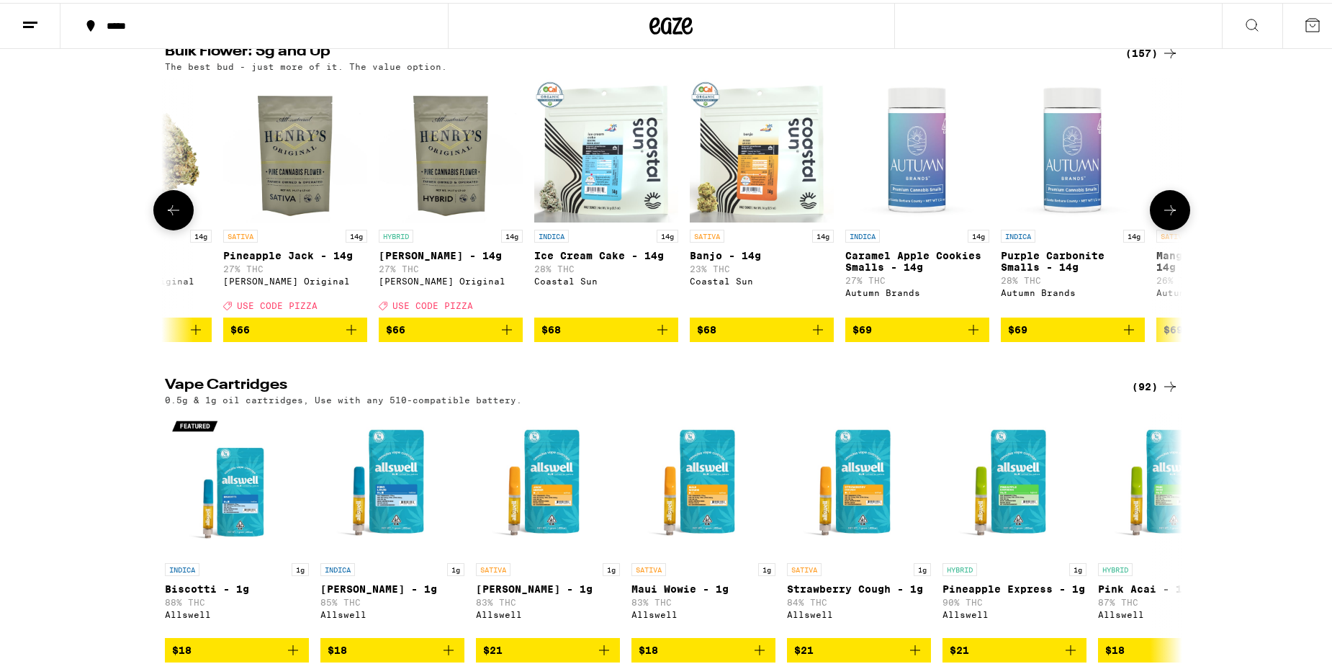
scroll to position [0, 14469]
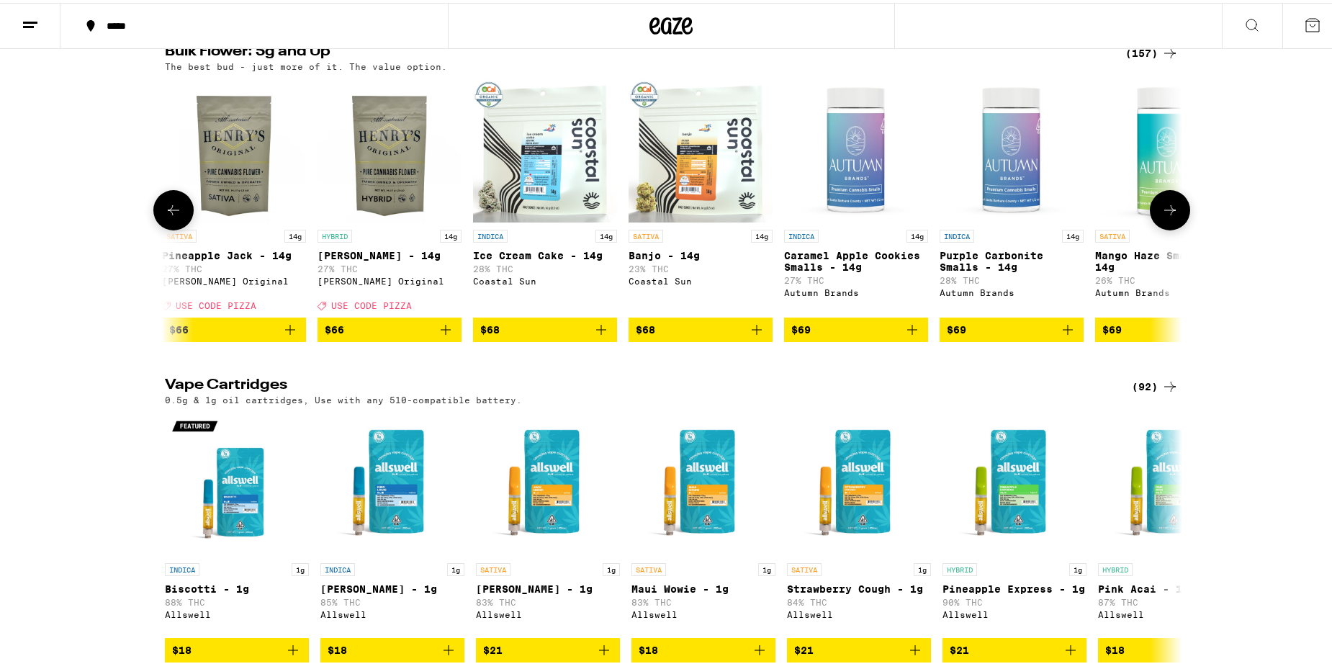
click at [1170, 216] on icon at bounding box center [1170, 207] width 17 height 17
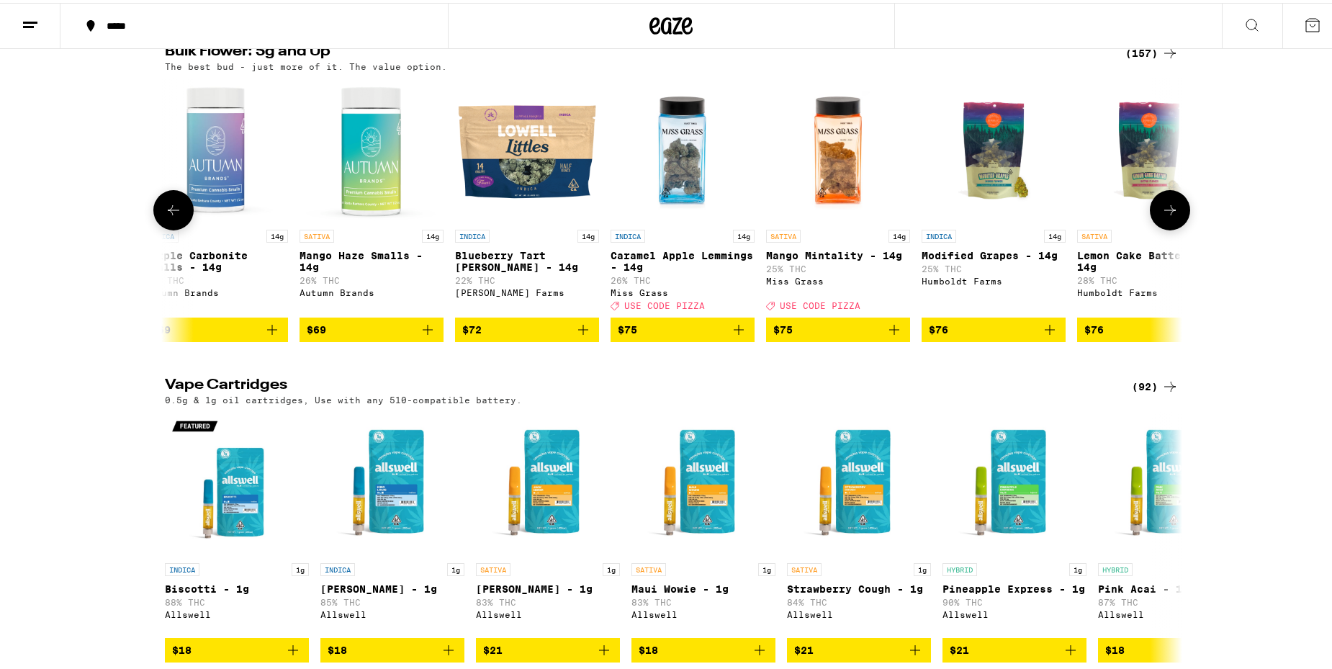
scroll to position [0, 15326]
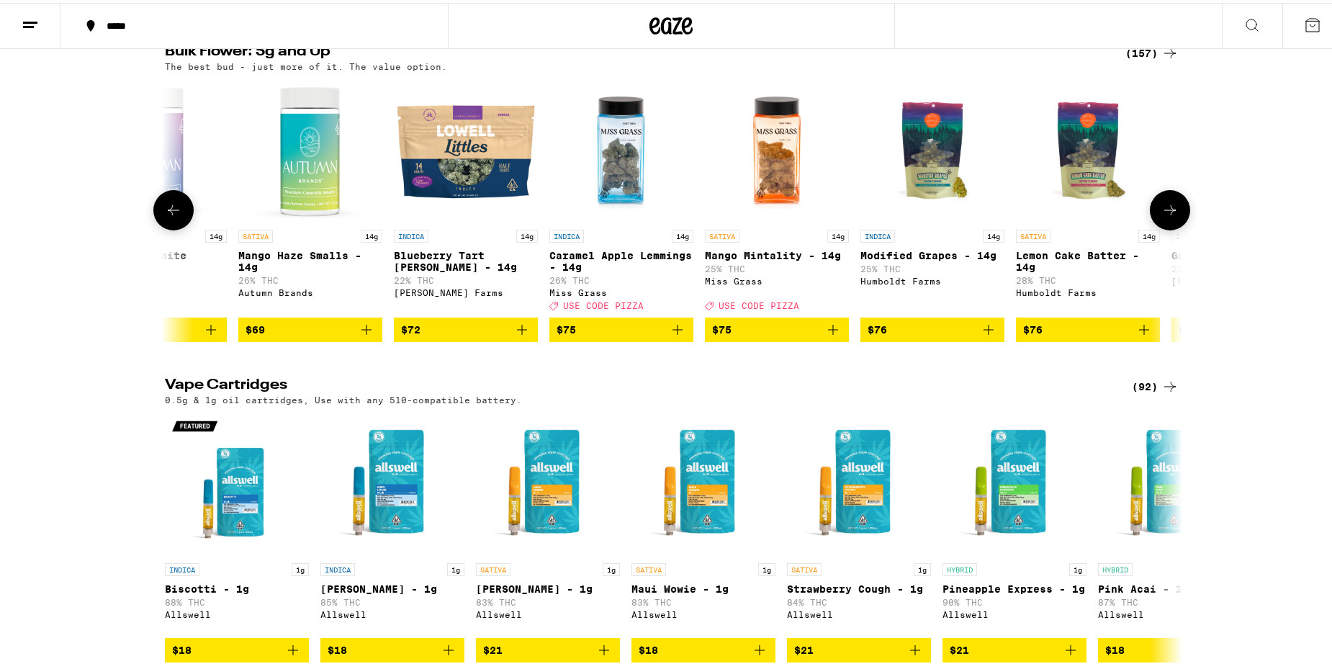
click at [1170, 216] on icon at bounding box center [1170, 207] width 17 height 17
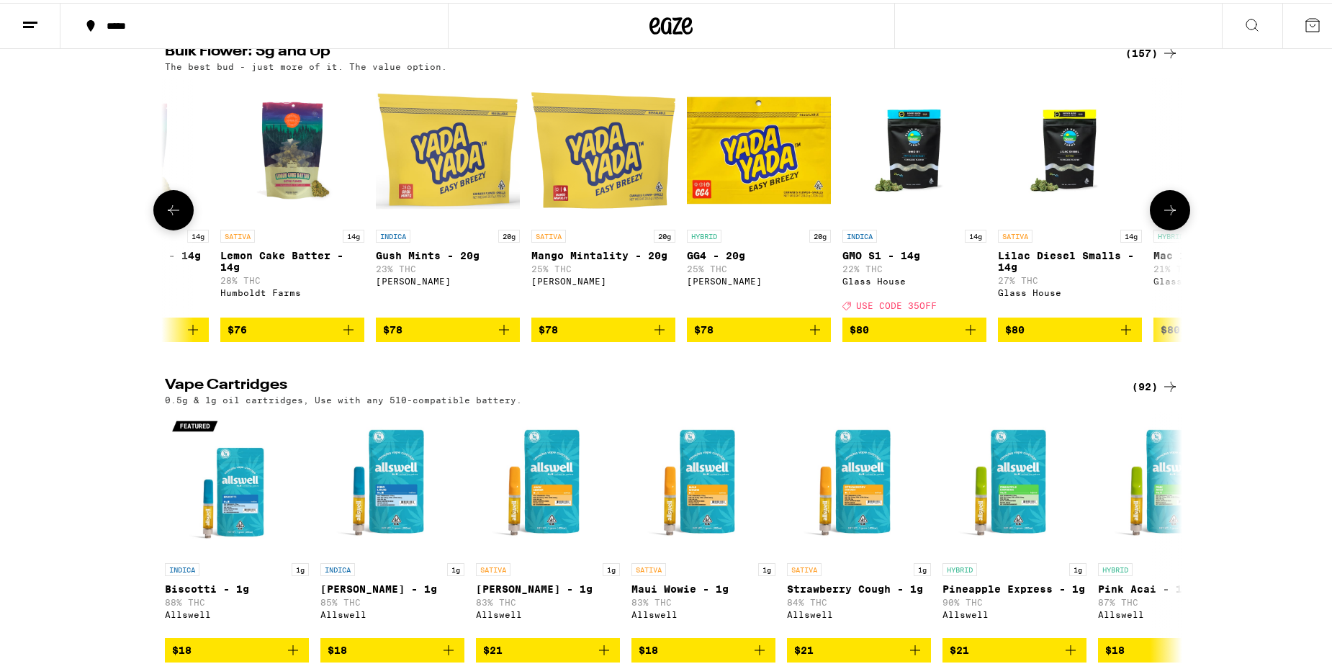
scroll to position [0, 16183]
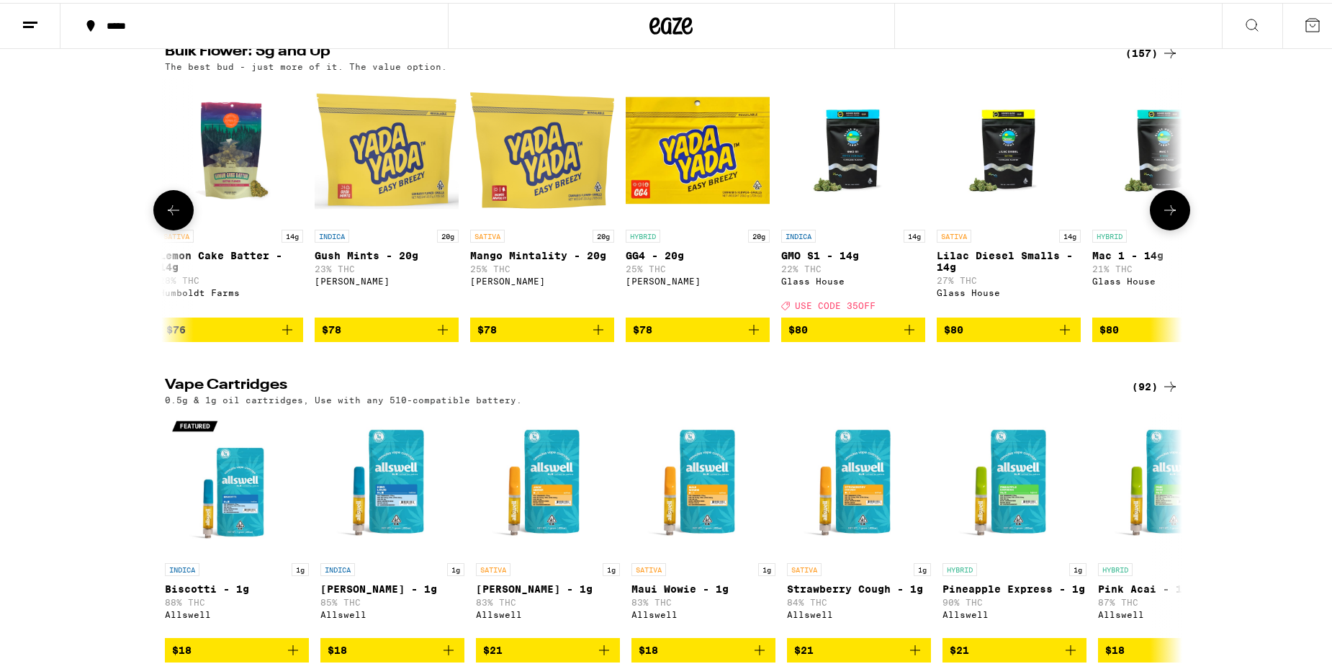
click at [1170, 216] on icon at bounding box center [1170, 207] width 17 height 17
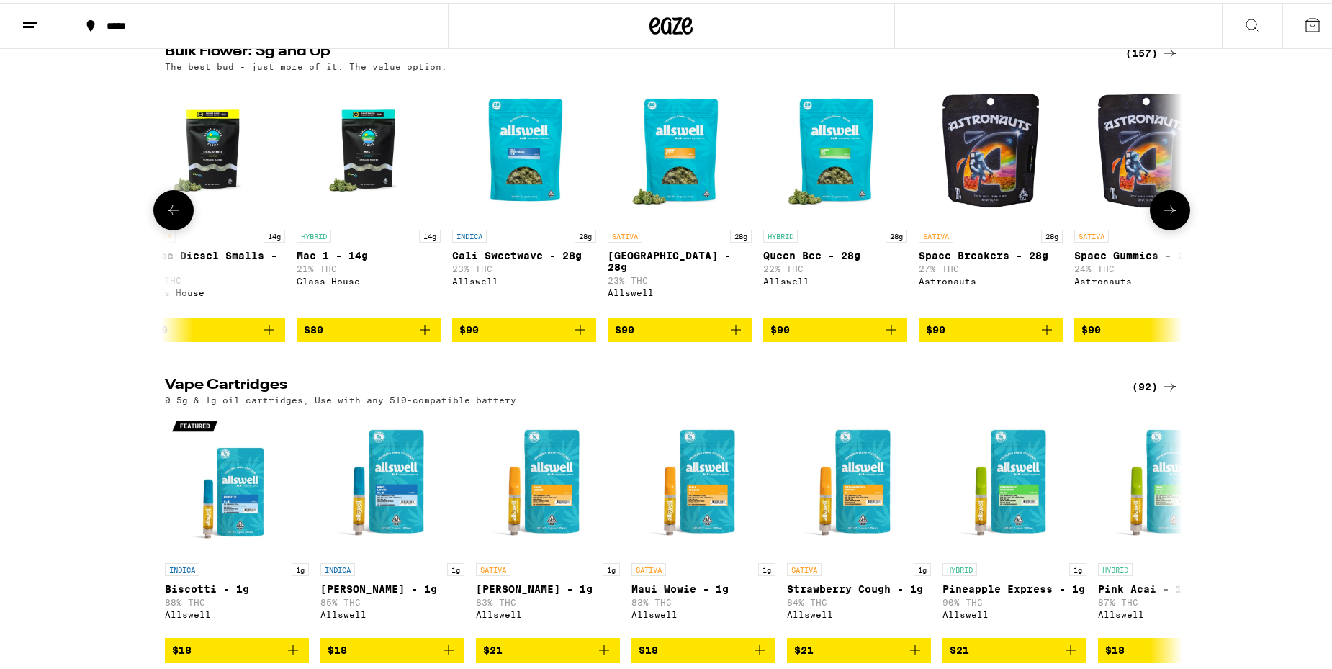
scroll to position [0, 17040]
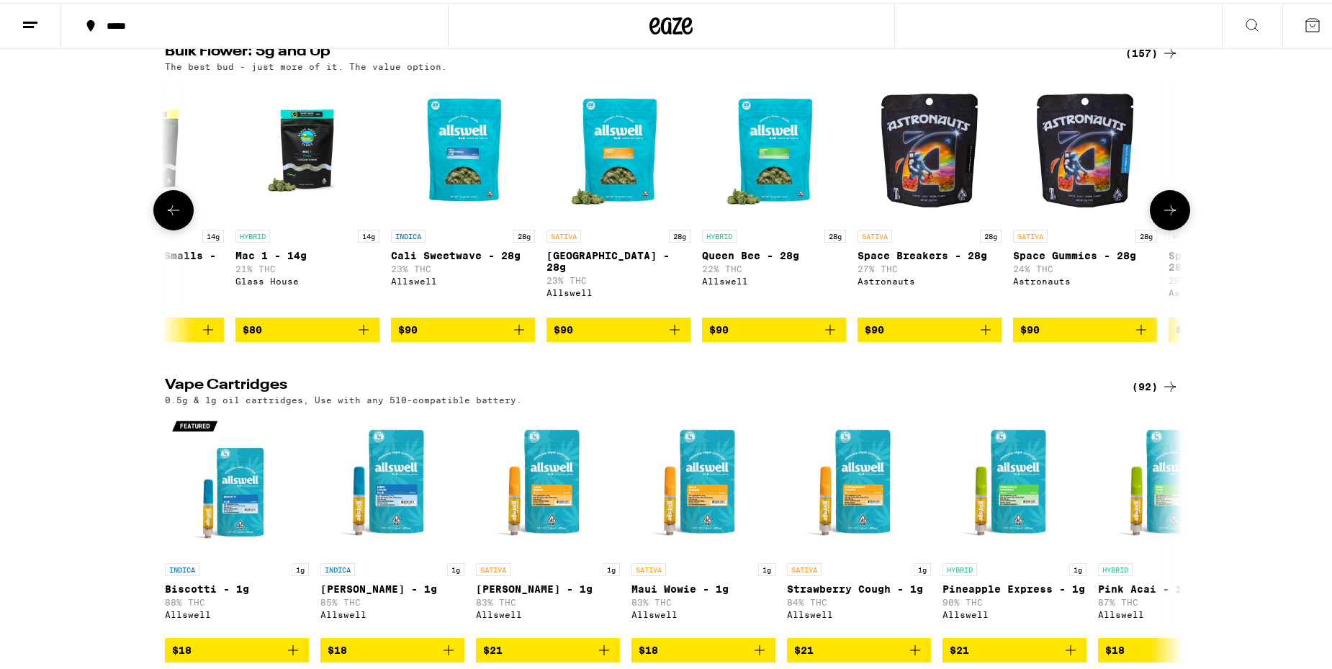
click at [1170, 216] on icon at bounding box center [1170, 207] width 17 height 17
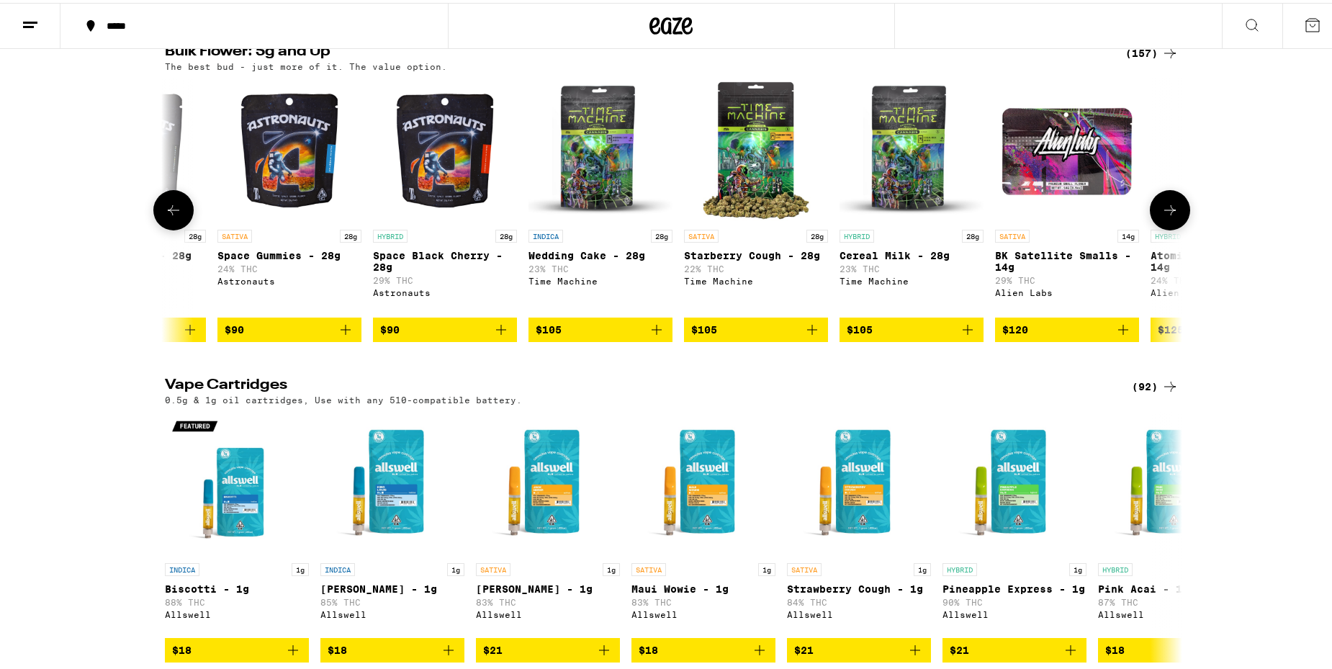
scroll to position [0, 17897]
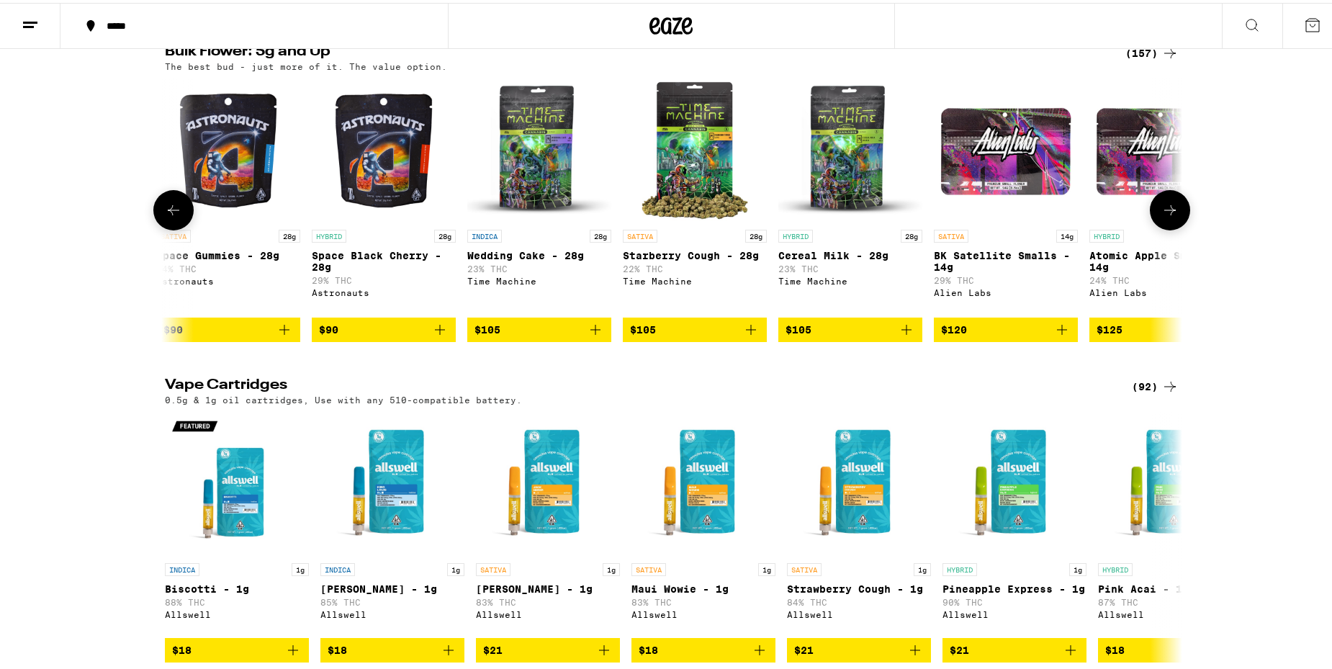
click at [1170, 216] on icon at bounding box center [1170, 207] width 17 height 17
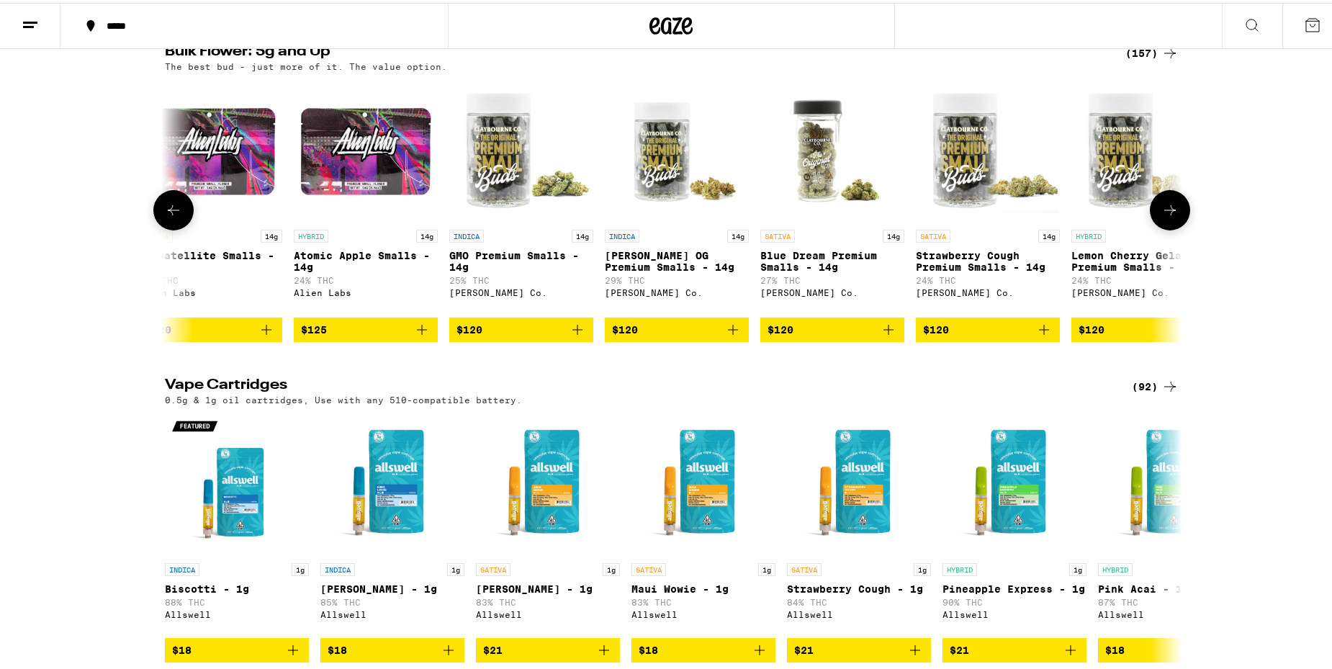
scroll to position [0, 18754]
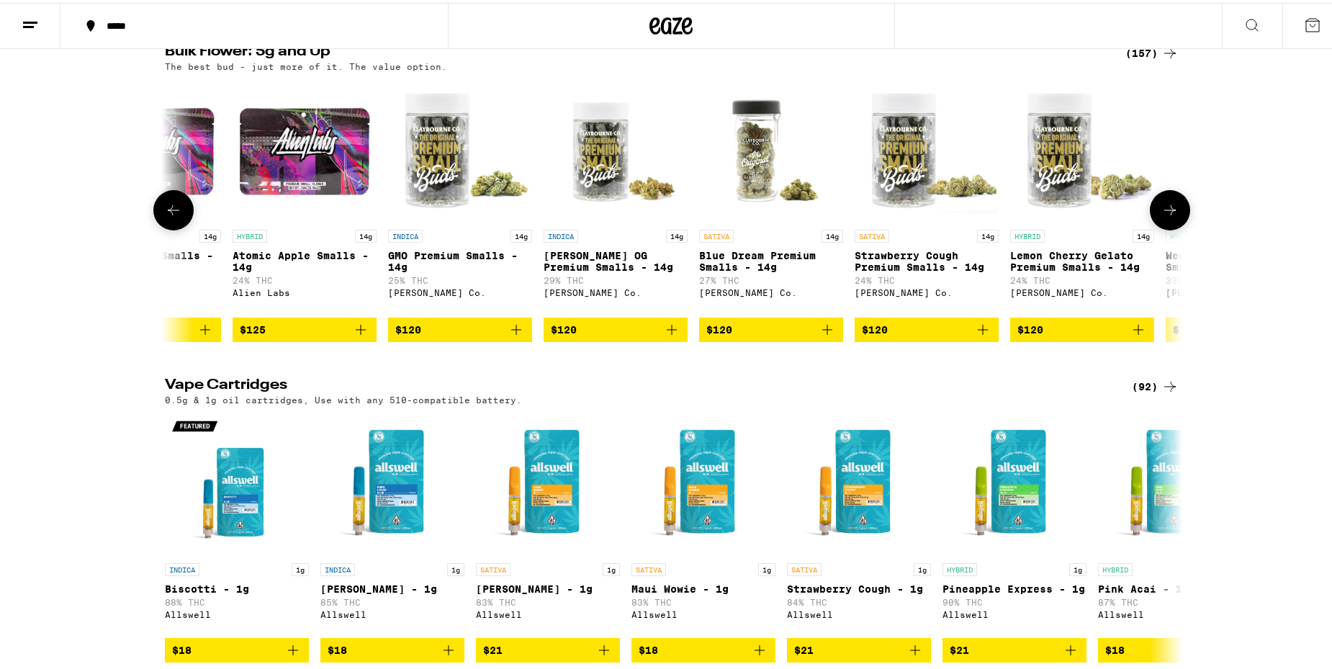
click at [1170, 216] on icon at bounding box center [1170, 207] width 17 height 17
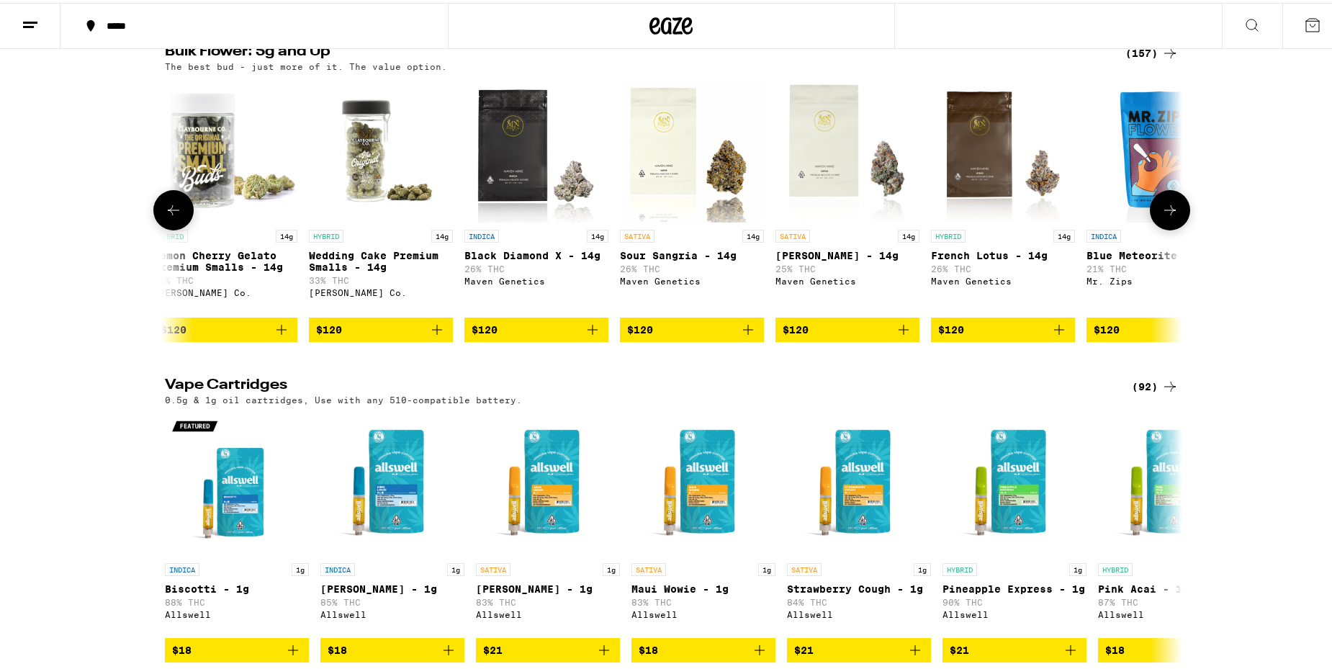
click at [1170, 216] on icon at bounding box center [1170, 207] width 17 height 17
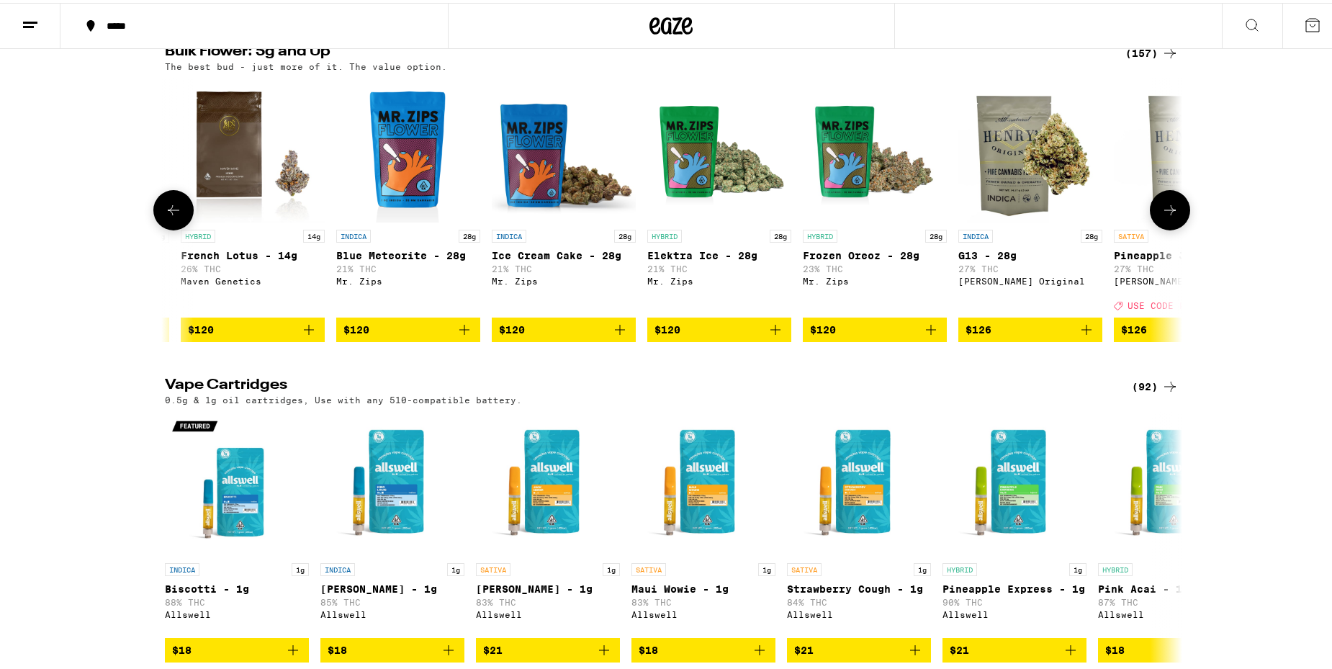
scroll to position [0, 20468]
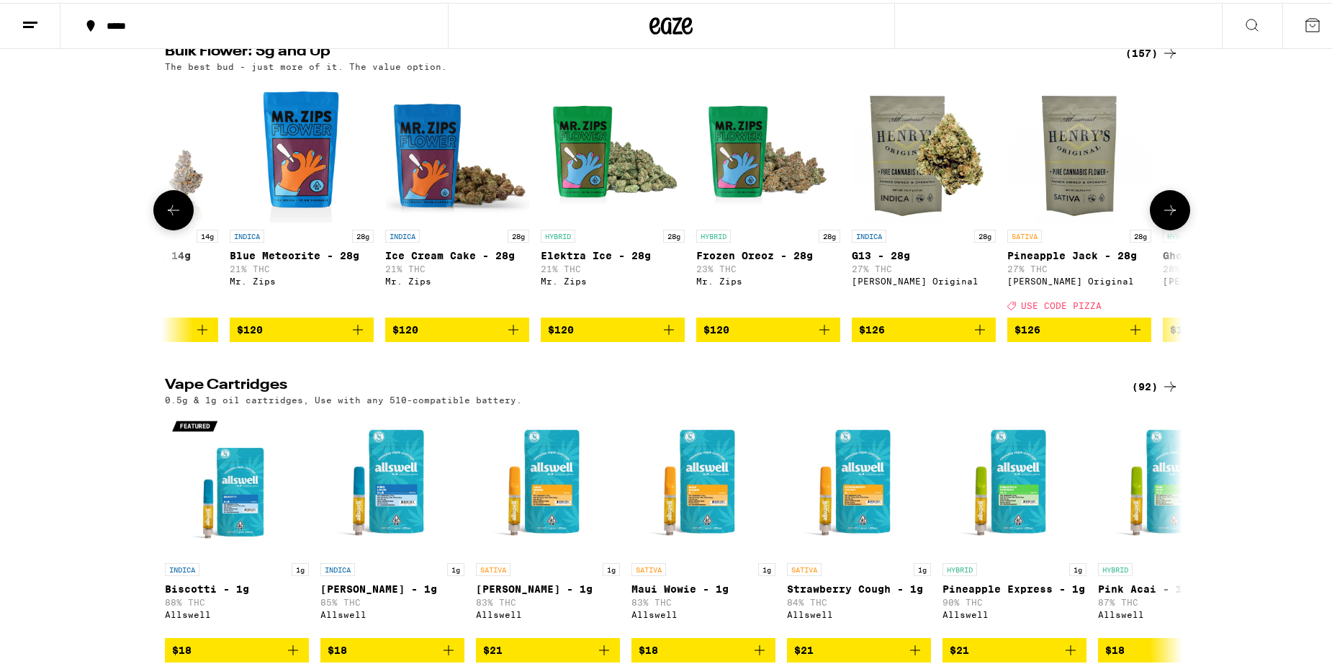
click at [1170, 216] on icon at bounding box center [1170, 207] width 17 height 17
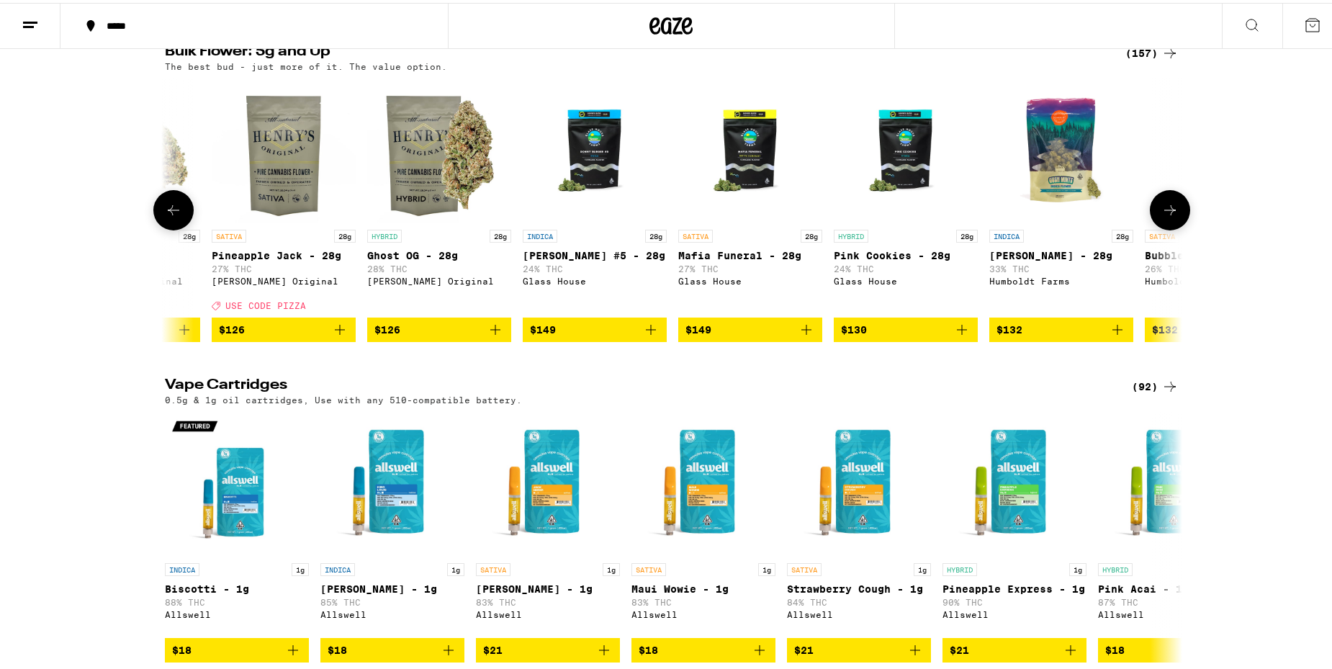
scroll to position [0, 21325]
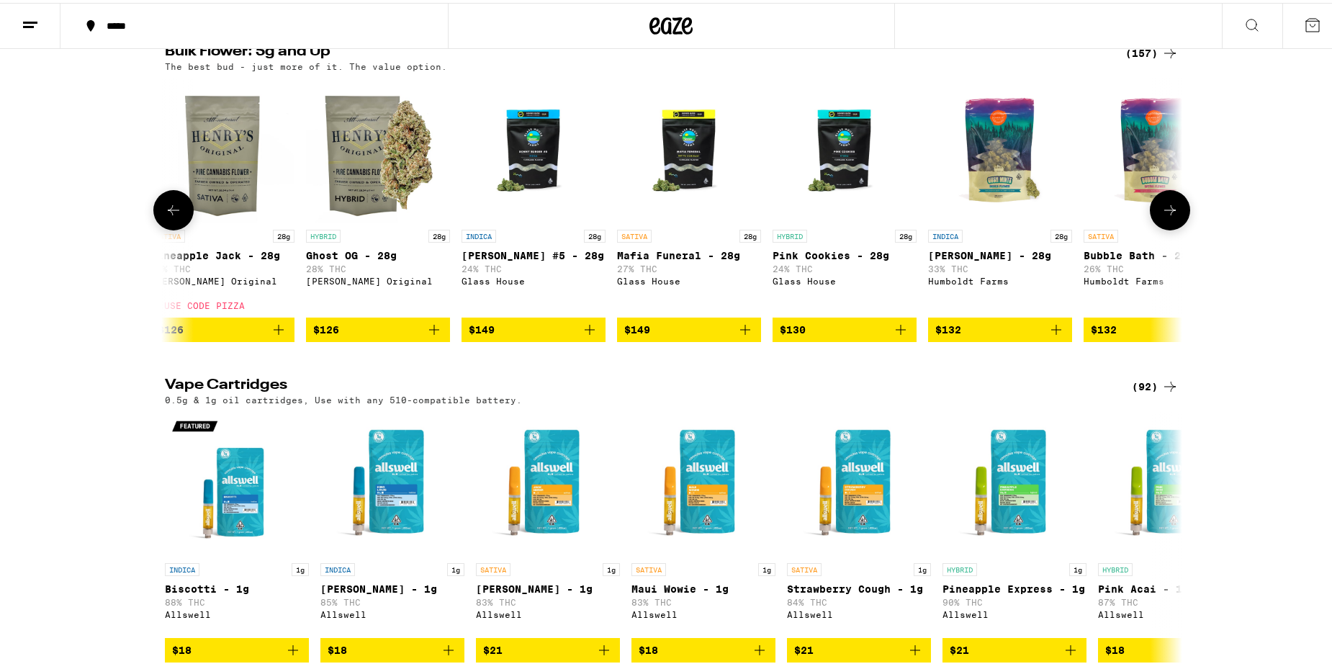
click at [167, 228] on button at bounding box center [173, 207] width 40 height 40
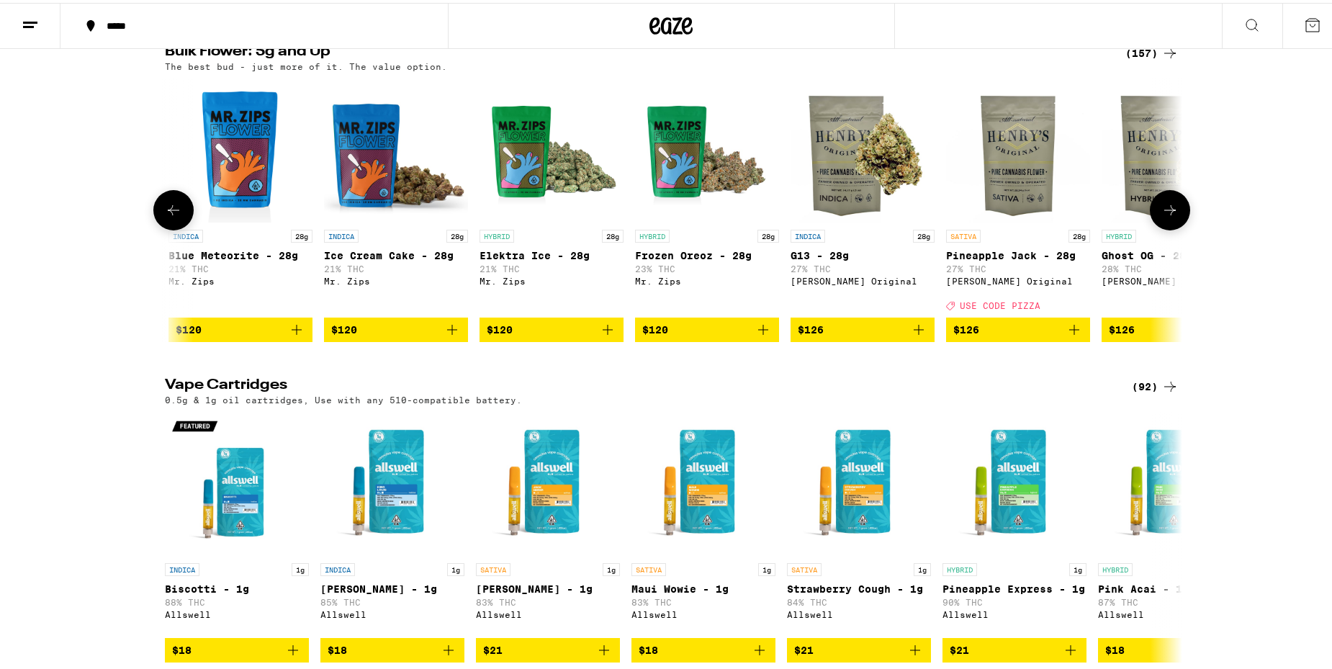
scroll to position [0, 20468]
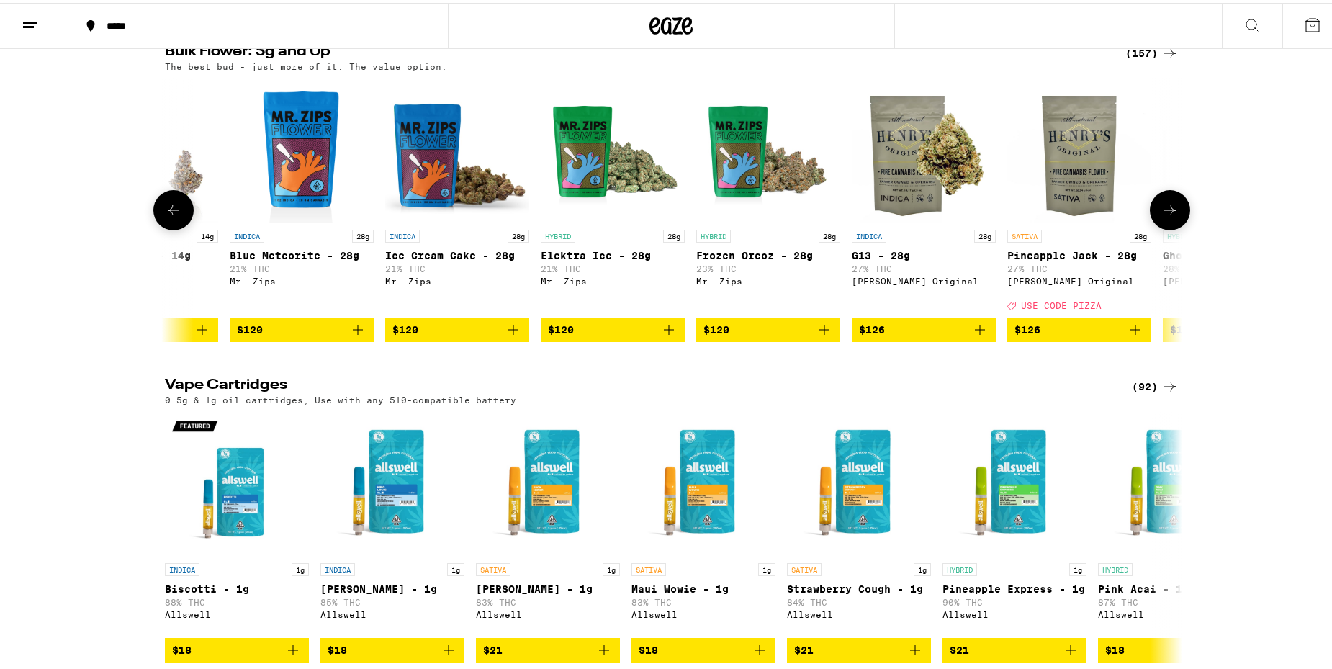
click at [1168, 212] on icon at bounding box center [1170, 207] width 12 height 10
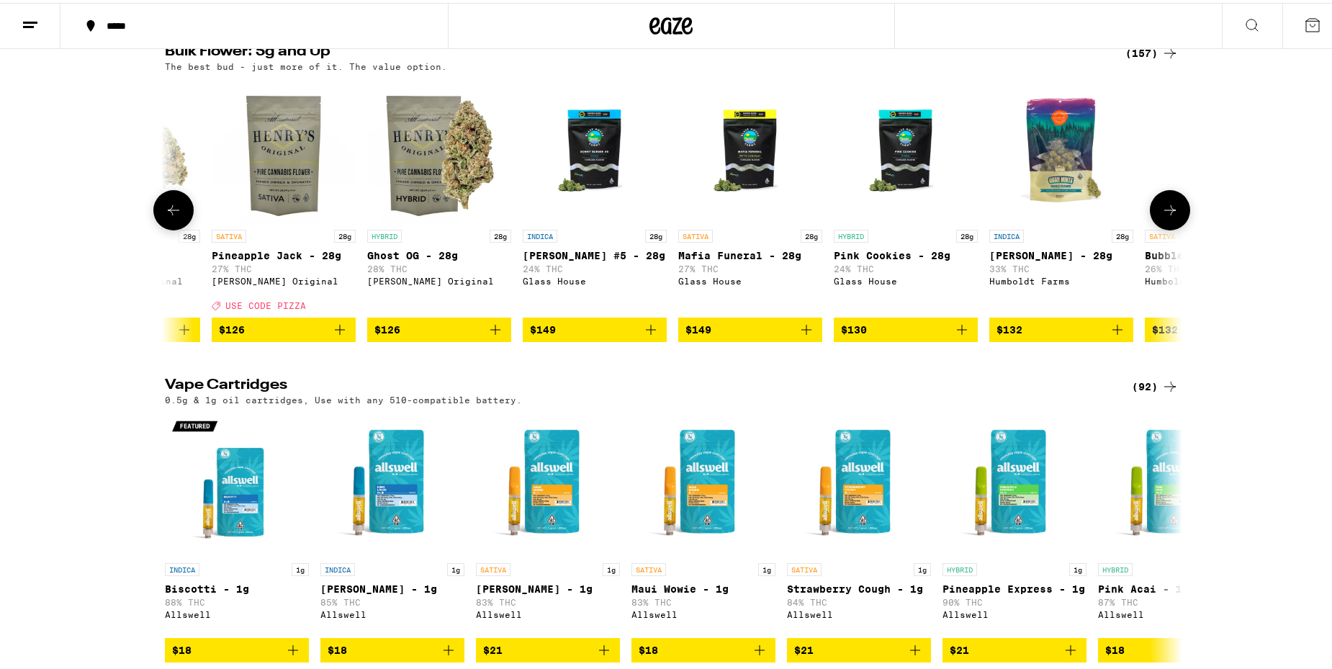
scroll to position [0, 21325]
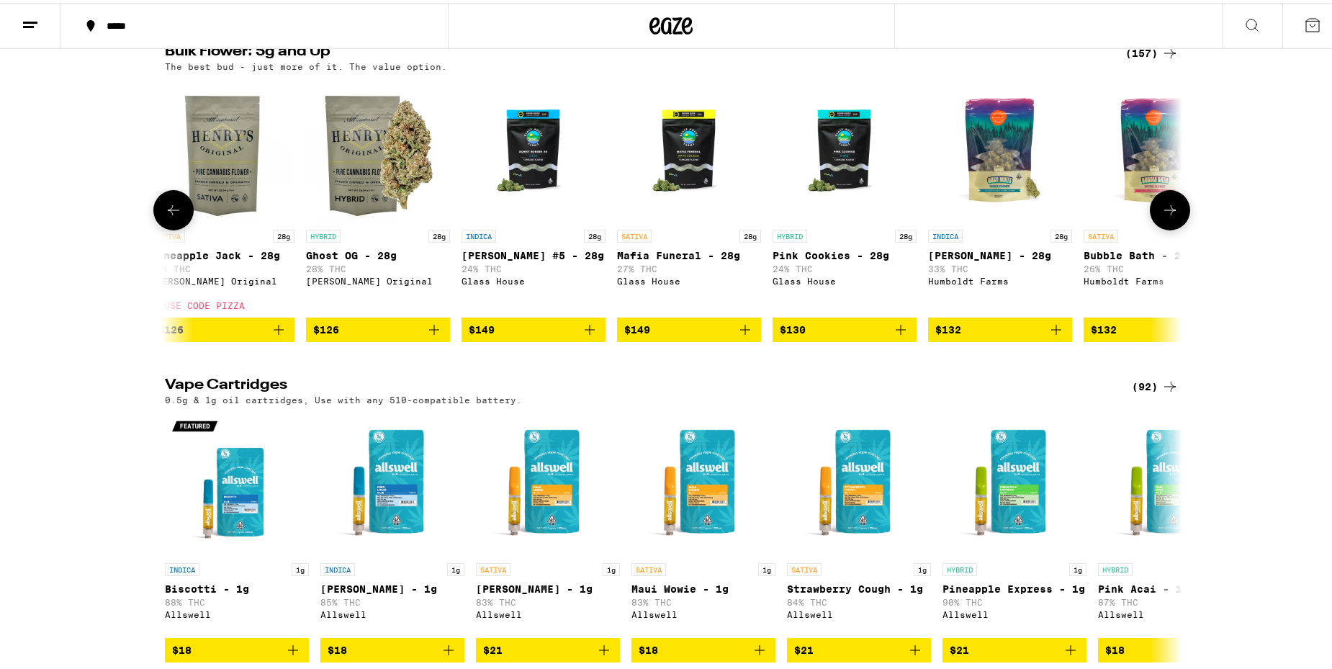
click at [1168, 212] on icon at bounding box center [1170, 207] width 12 height 10
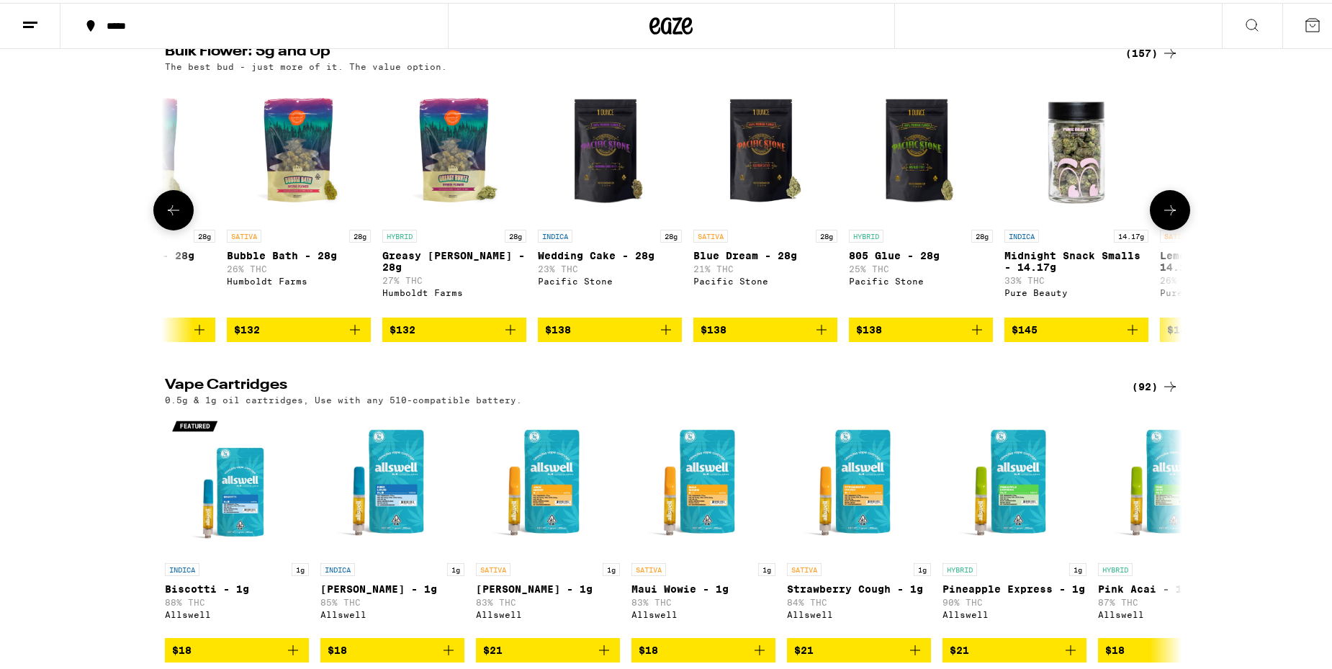
click at [1168, 212] on icon at bounding box center [1170, 207] width 12 height 10
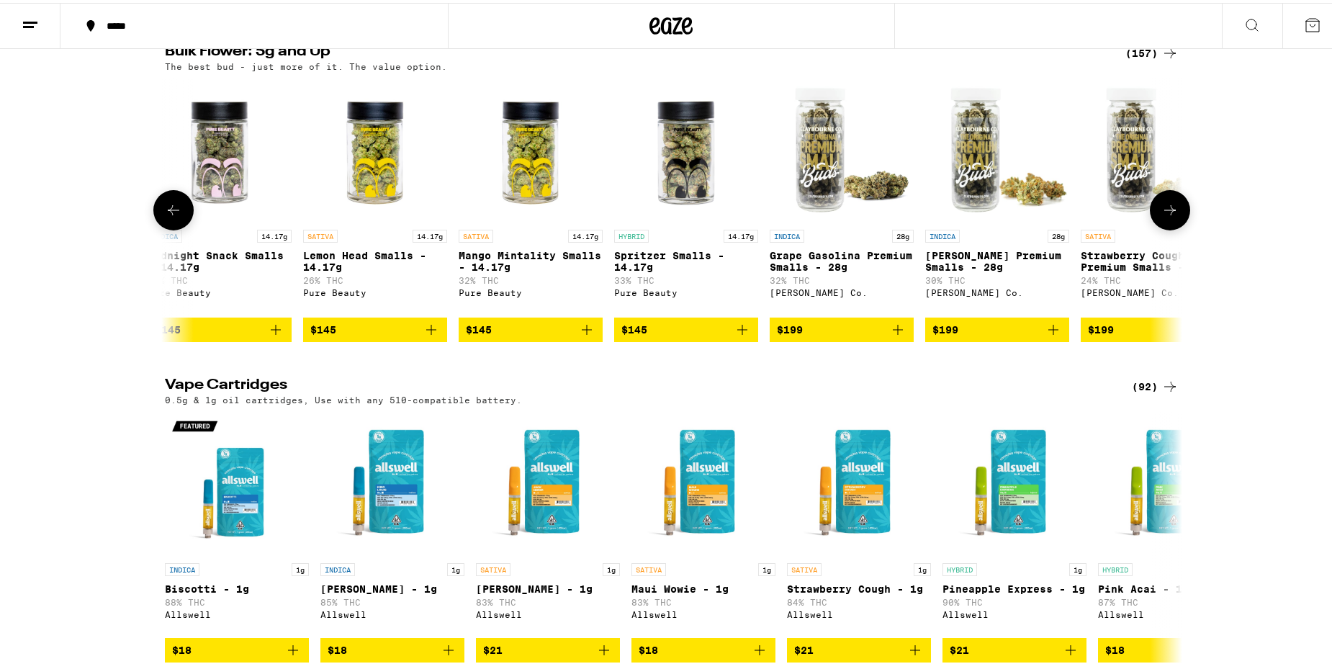
click at [1168, 212] on icon at bounding box center [1170, 207] width 12 height 10
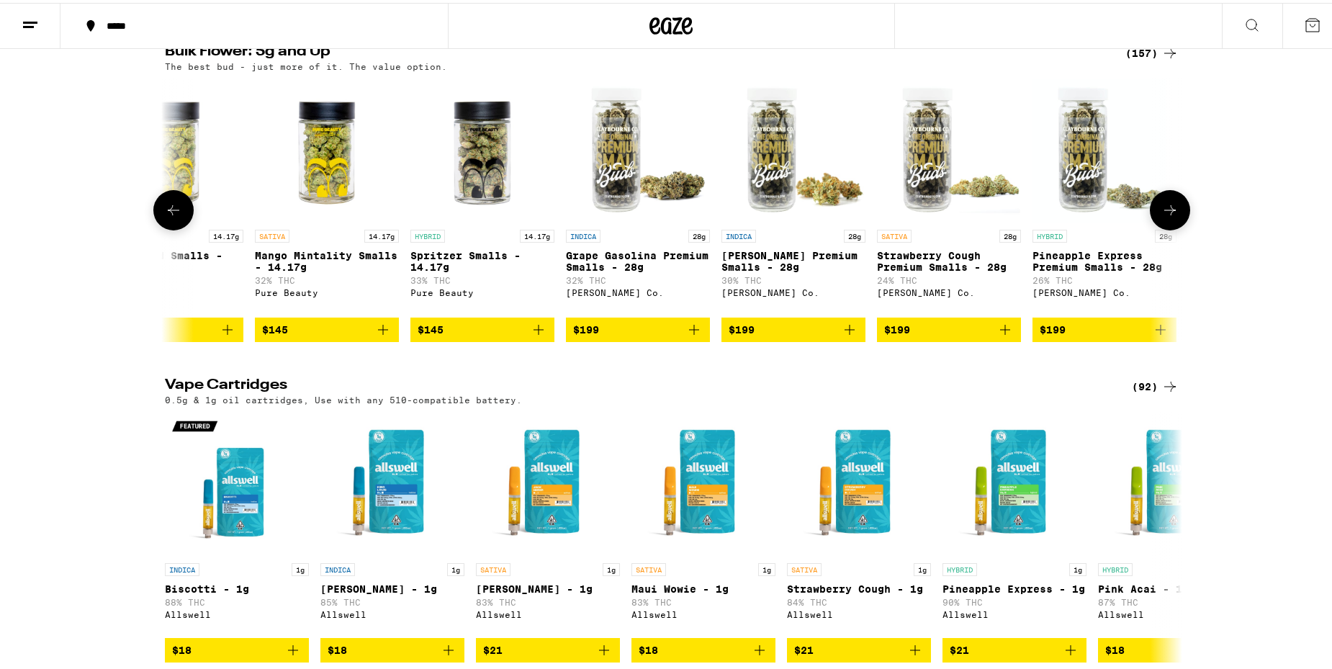
scroll to position [0, 23407]
